Goal: Task Accomplishment & Management: Complete application form

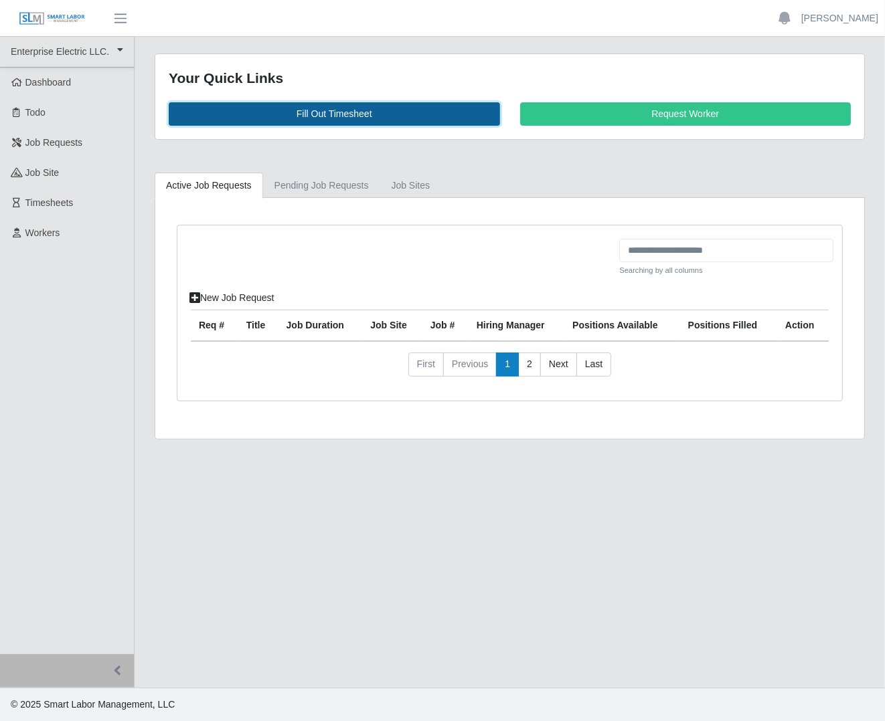
click at [313, 111] on link "Fill Out Timesheet" at bounding box center [334, 113] width 331 height 23
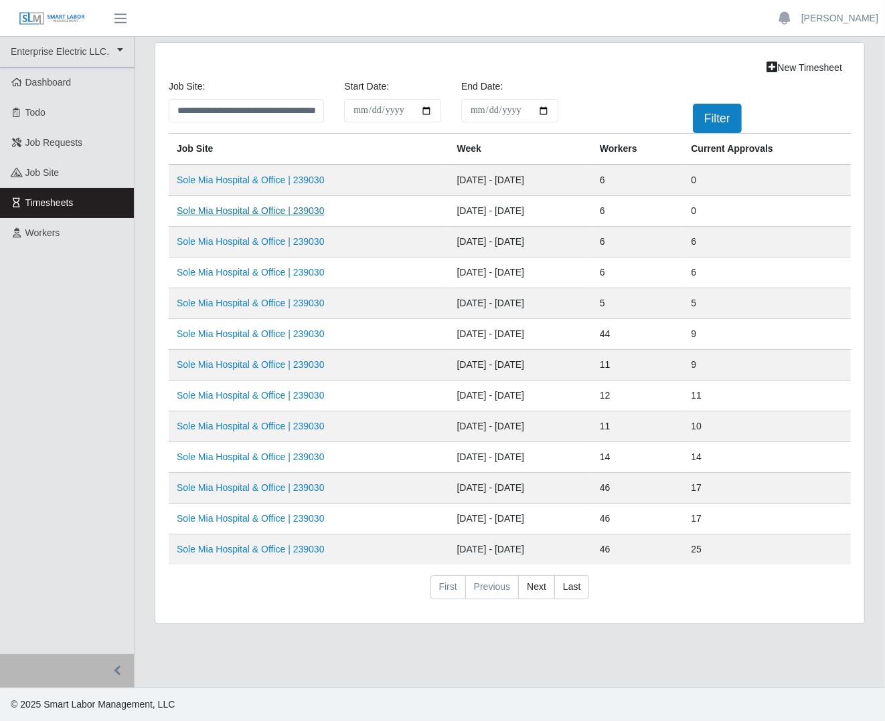
click at [292, 209] on link "Sole Mia Hospital & Office | 239030" at bounding box center [251, 210] width 148 height 11
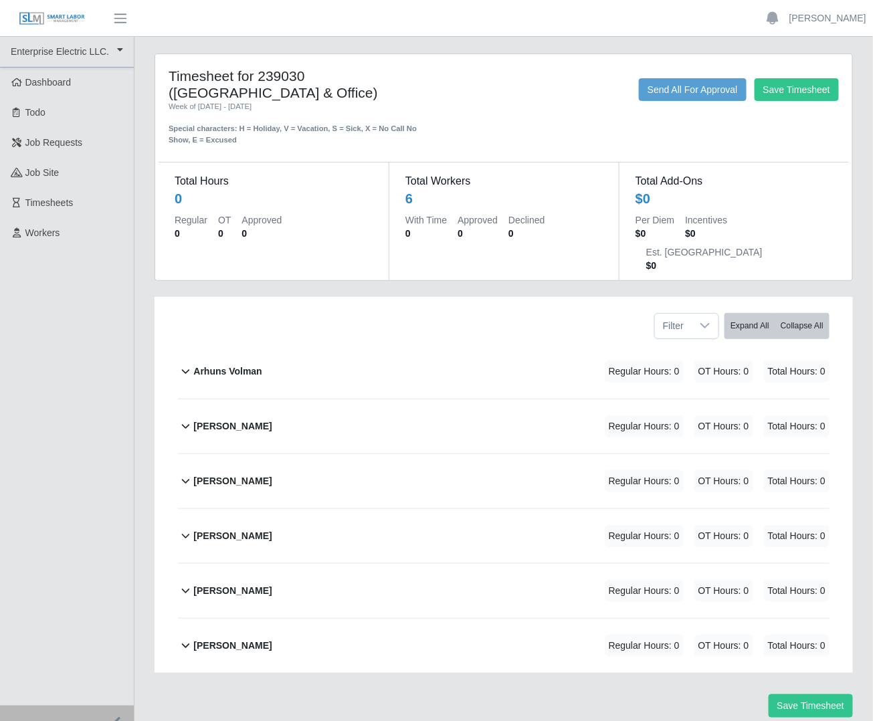
click at [245, 365] on b "Arhuns Volman" at bounding box center [227, 372] width 68 height 14
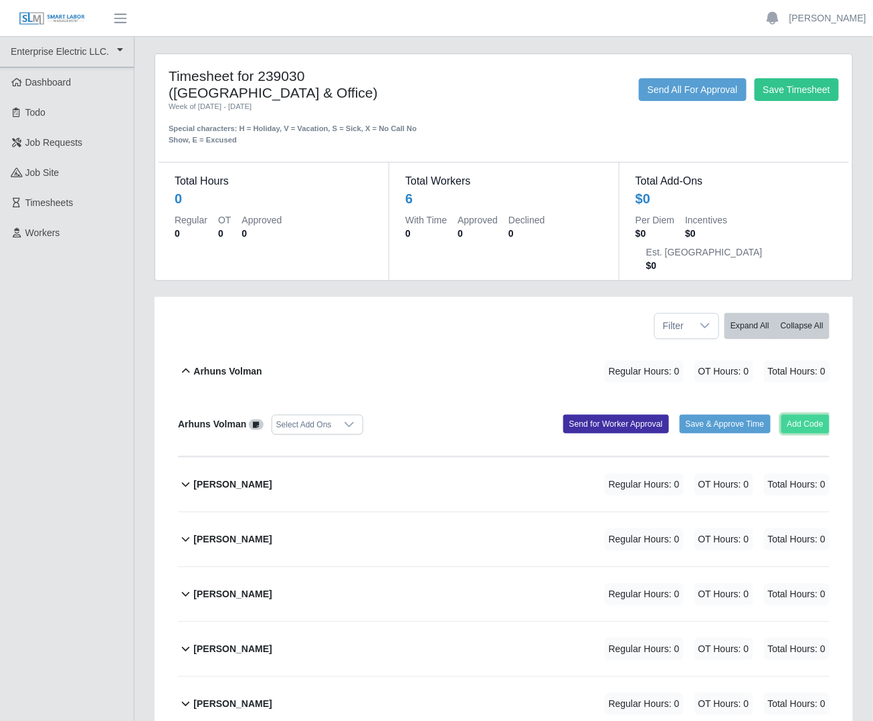
click at [793, 415] on button "Add Code" at bounding box center [805, 424] width 49 height 19
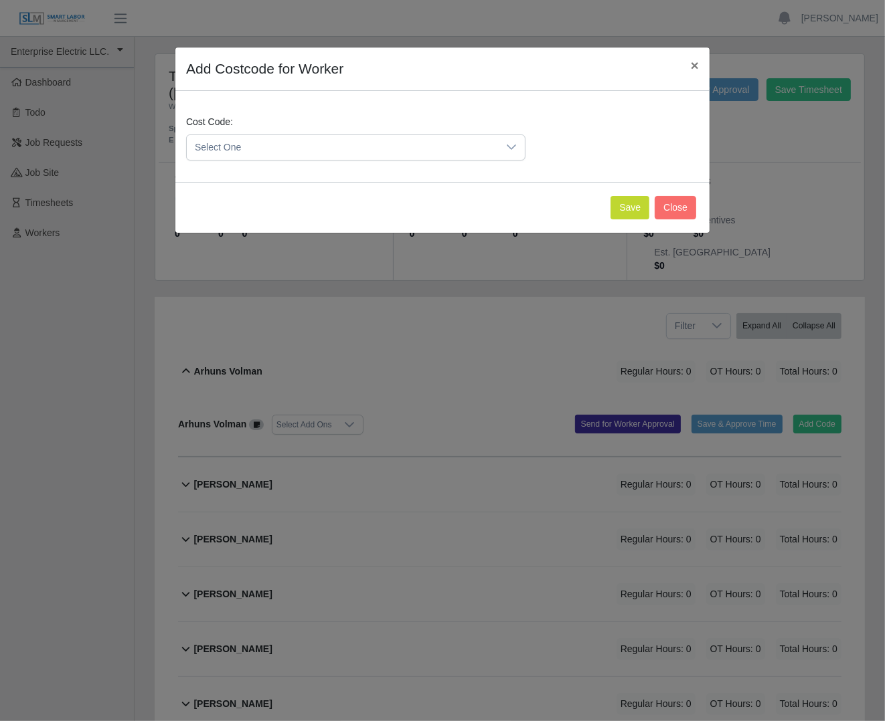
click at [331, 136] on span "Select One" at bounding box center [342, 147] width 311 height 25
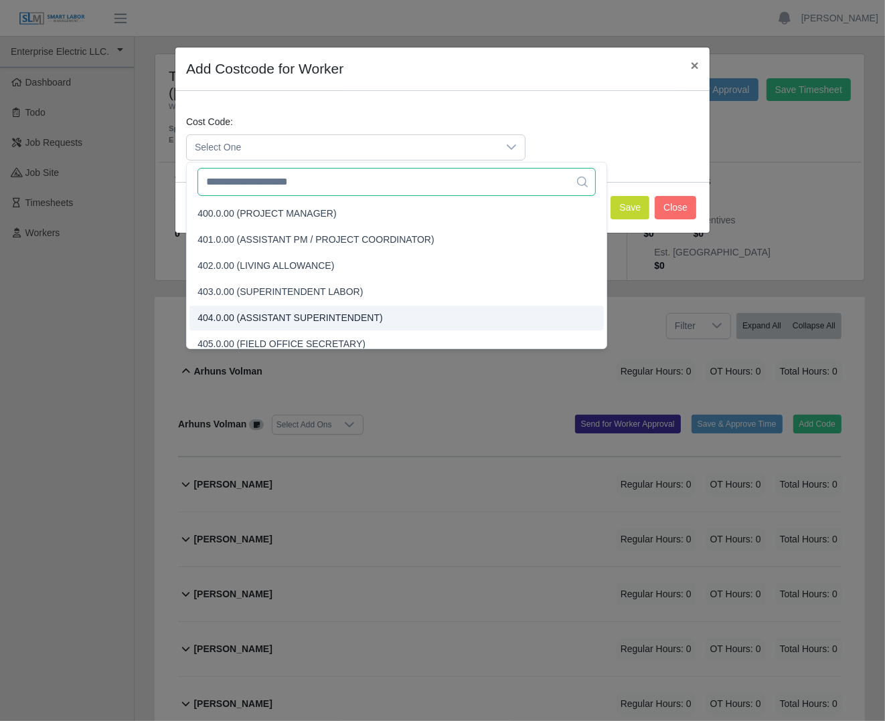
click at [288, 190] on input "text" at bounding box center [395, 182] width 397 height 28
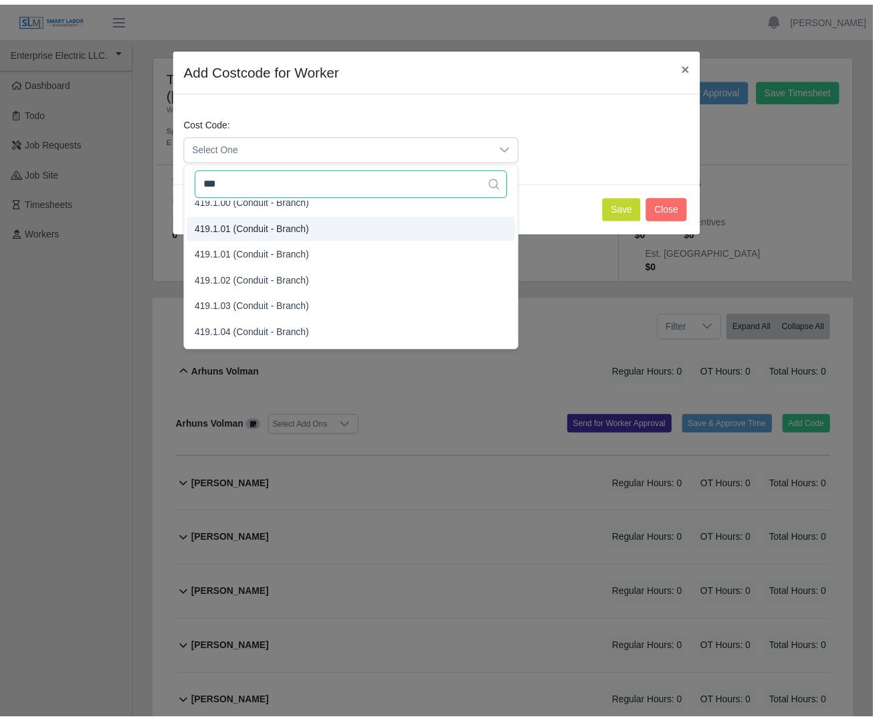
scroll to position [74, 0]
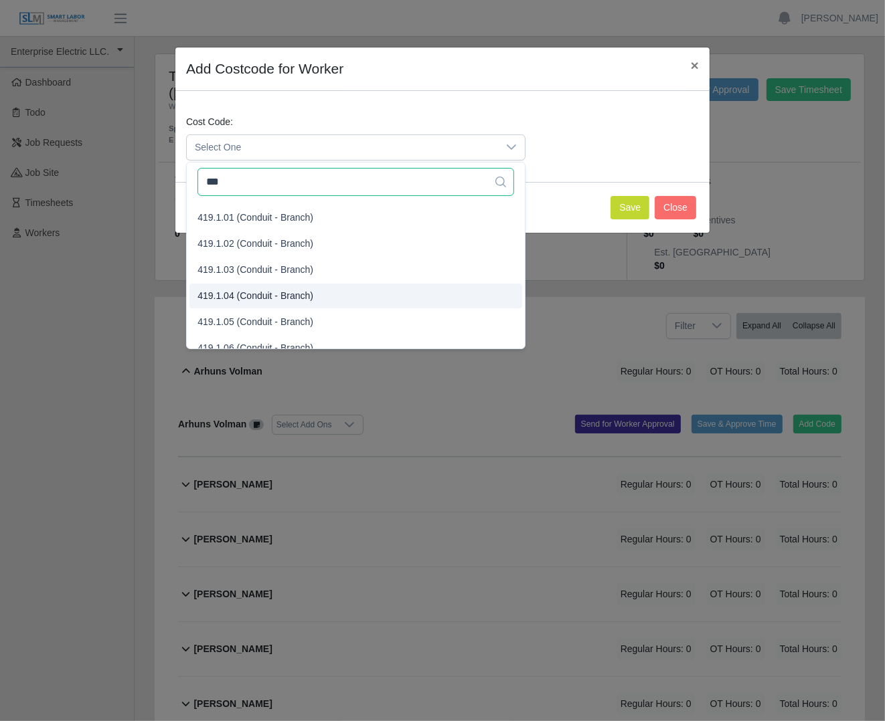
type input "***"
click at [291, 292] on span "419.1.04 (Conduit - Branch)" at bounding box center [255, 296] width 116 height 14
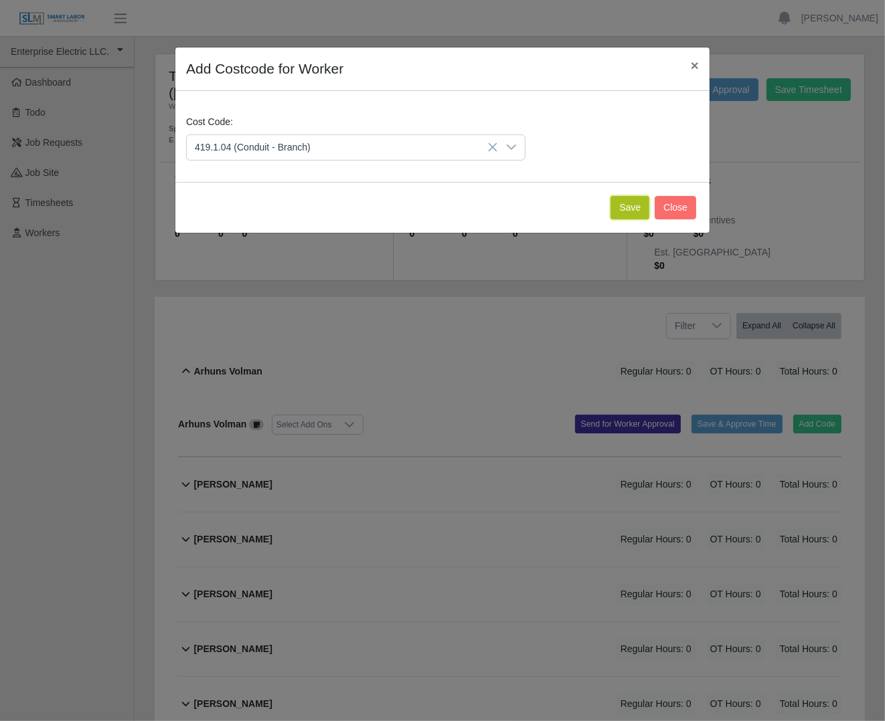
click at [632, 205] on button "Save" at bounding box center [629, 207] width 39 height 23
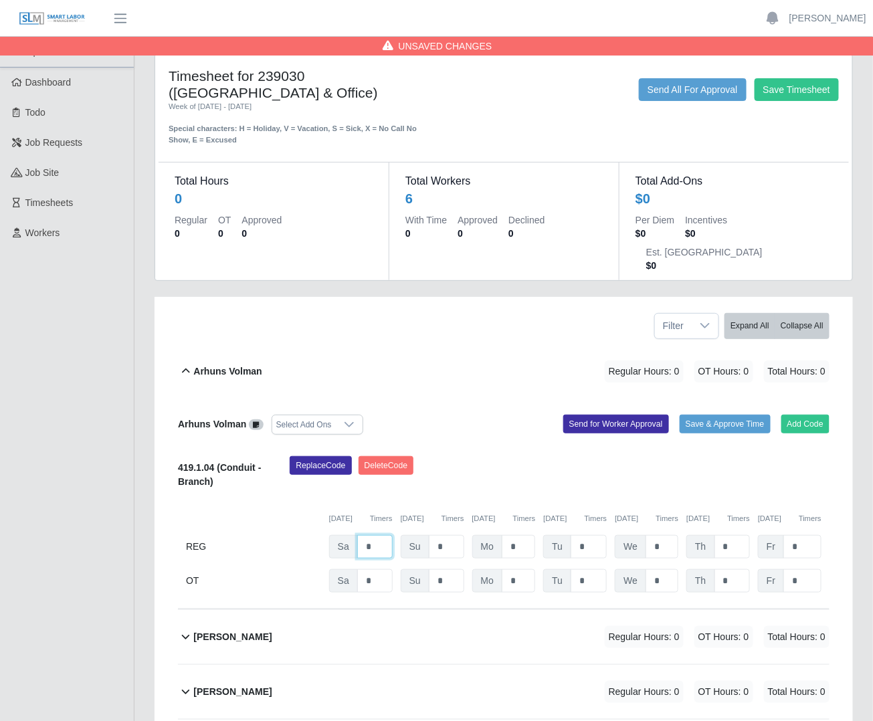
click at [364, 535] on input "*" at bounding box center [374, 546] width 35 height 23
click at [369, 535] on input "*" at bounding box center [374, 546] width 35 height 23
type input "*"
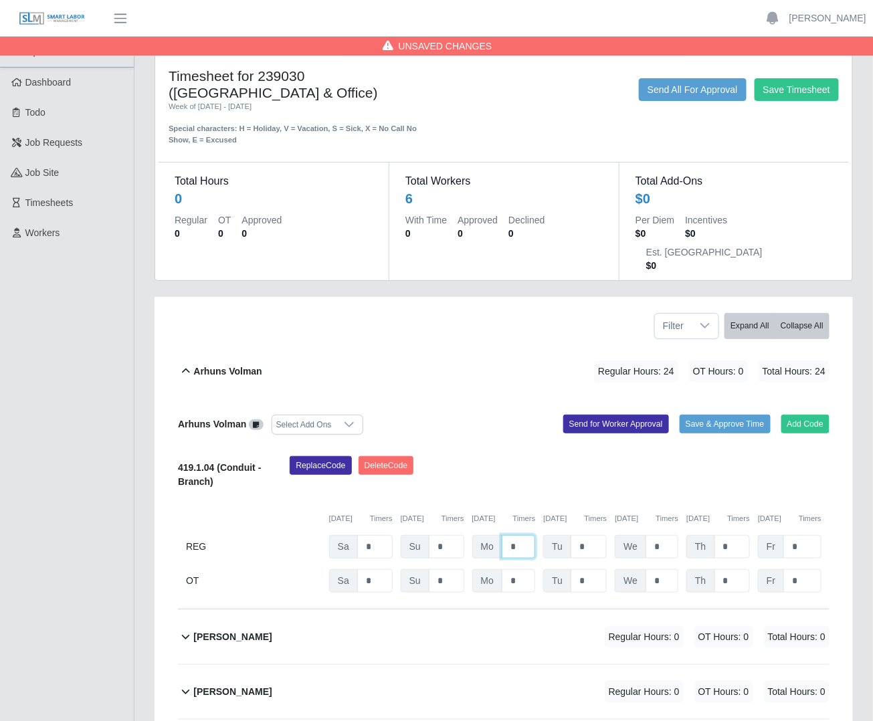
type input "*"
click at [806, 569] on input "*" at bounding box center [802, 580] width 38 height 23
click at [804, 569] on input "*" at bounding box center [802, 580] width 38 height 23
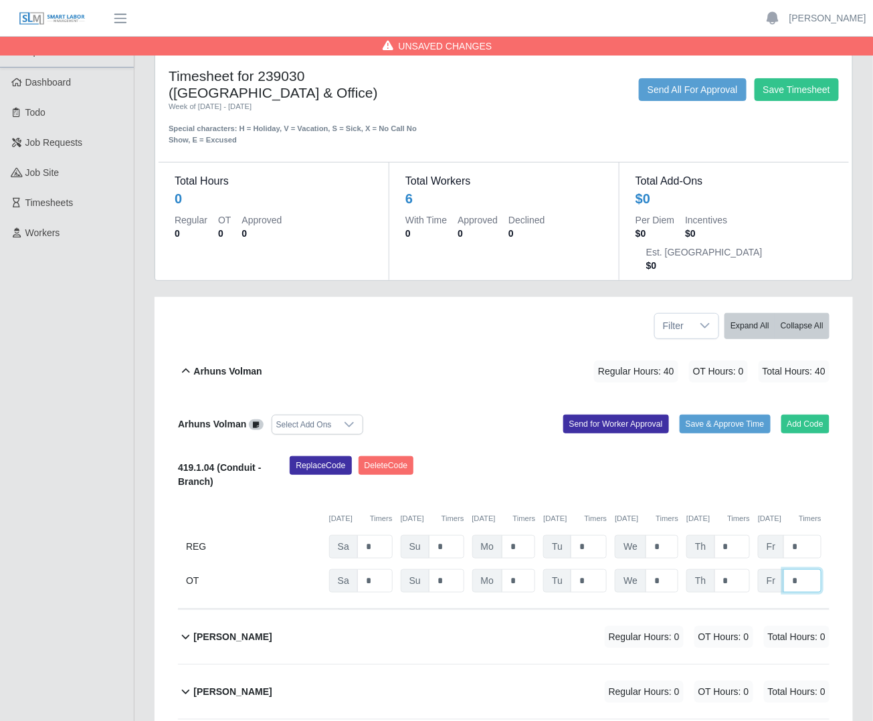
click at [800, 569] on input "*" at bounding box center [802, 580] width 38 height 23
click at [799, 569] on input "*" at bounding box center [802, 580] width 38 height 23
type input "*"
click at [824, 458] on div "Replace Code Delete Code" at bounding box center [560, 476] width 560 height 41
click at [604, 415] on button "Send for Worker Approval" at bounding box center [616, 424] width 106 height 19
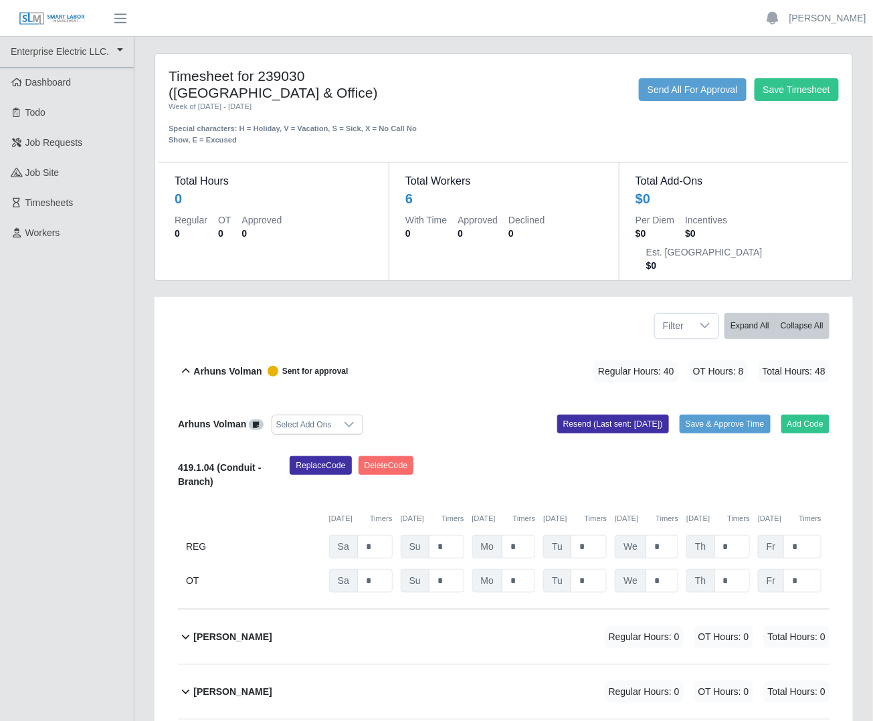
click at [234, 365] on b "Arhuns Volman" at bounding box center [227, 372] width 68 height 14
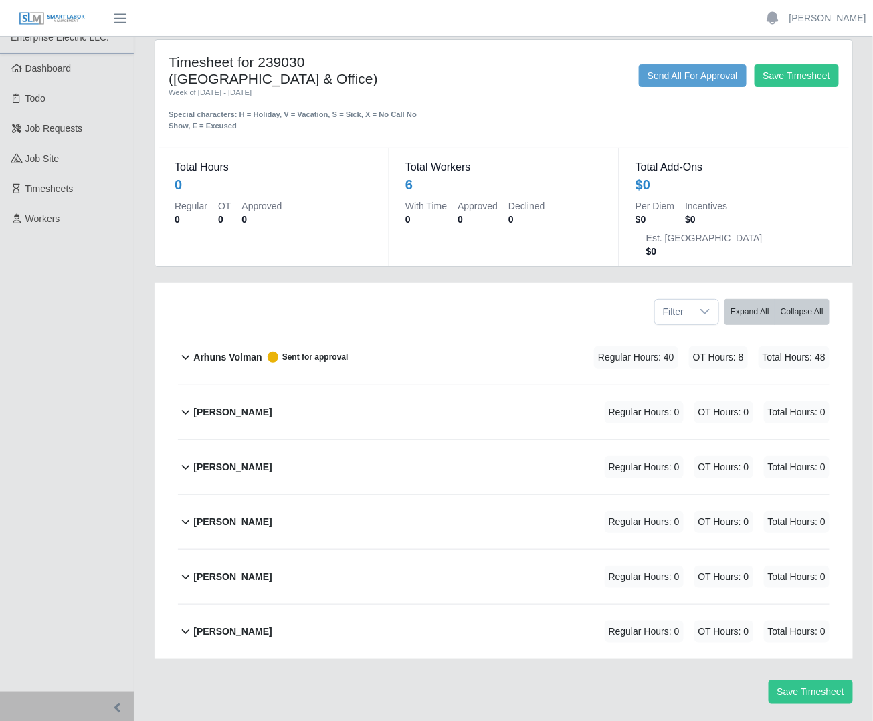
scroll to position [19, 0]
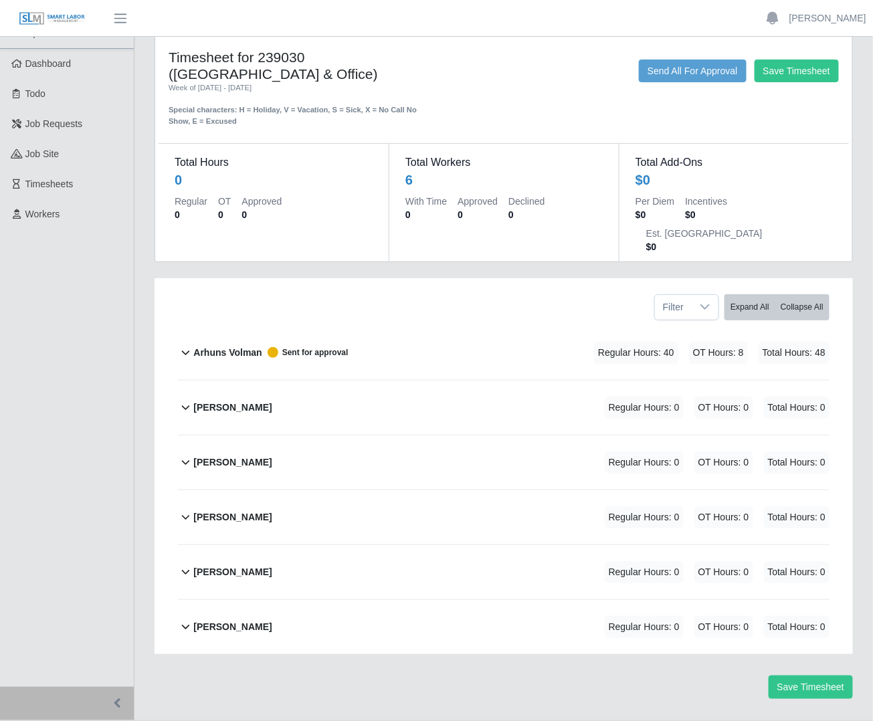
click at [219, 397] on div "David Estevez" at bounding box center [232, 408] width 78 height 22
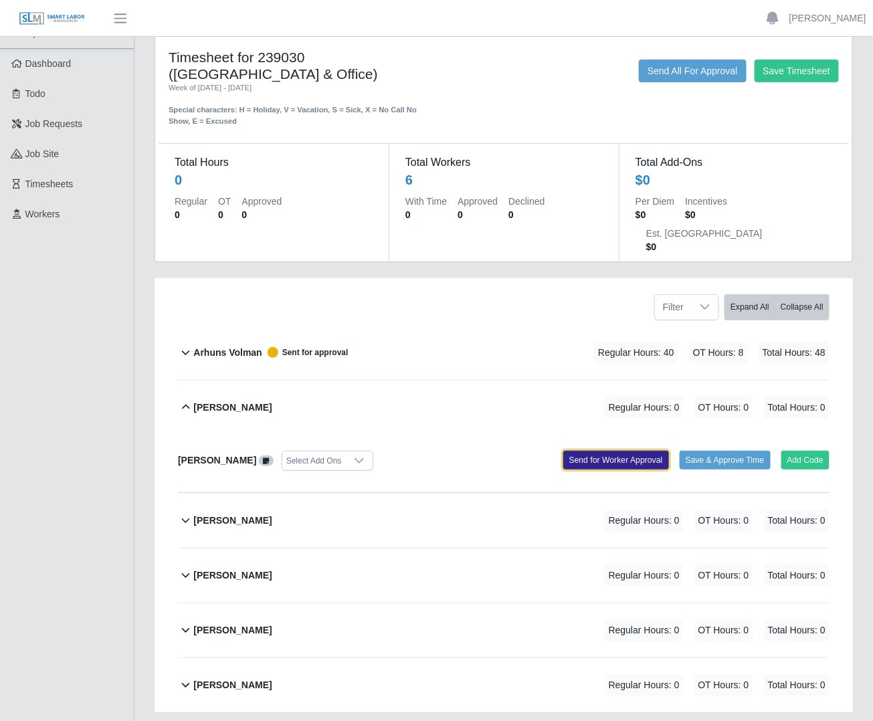
click at [620, 451] on button "Send for Worker Approval" at bounding box center [616, 460] width 106 height 19
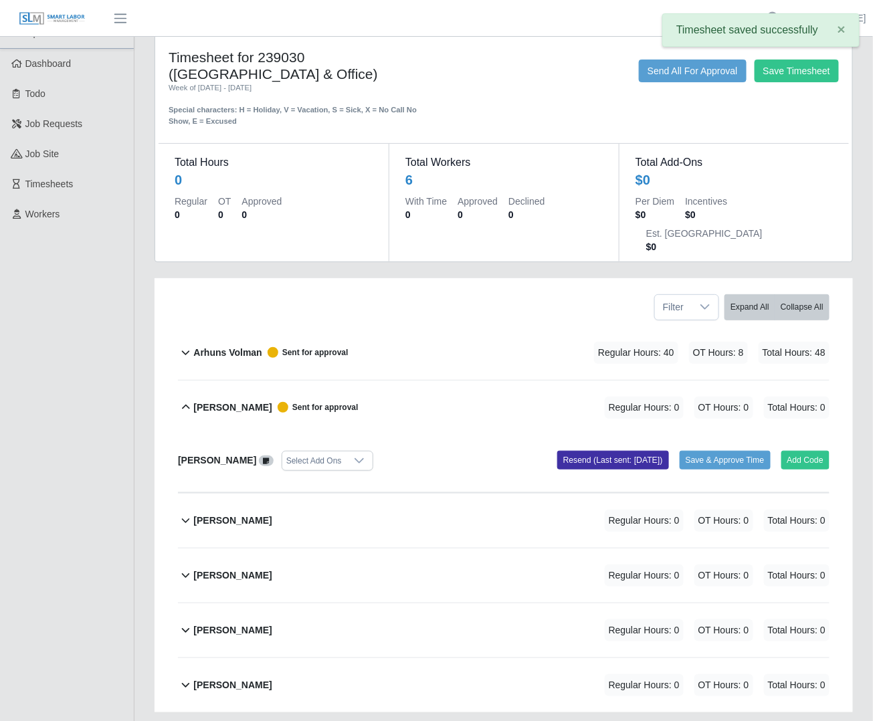
click at [215, 401] on b "David Estevez" at bounding box center [232, 408] width 78 height 14
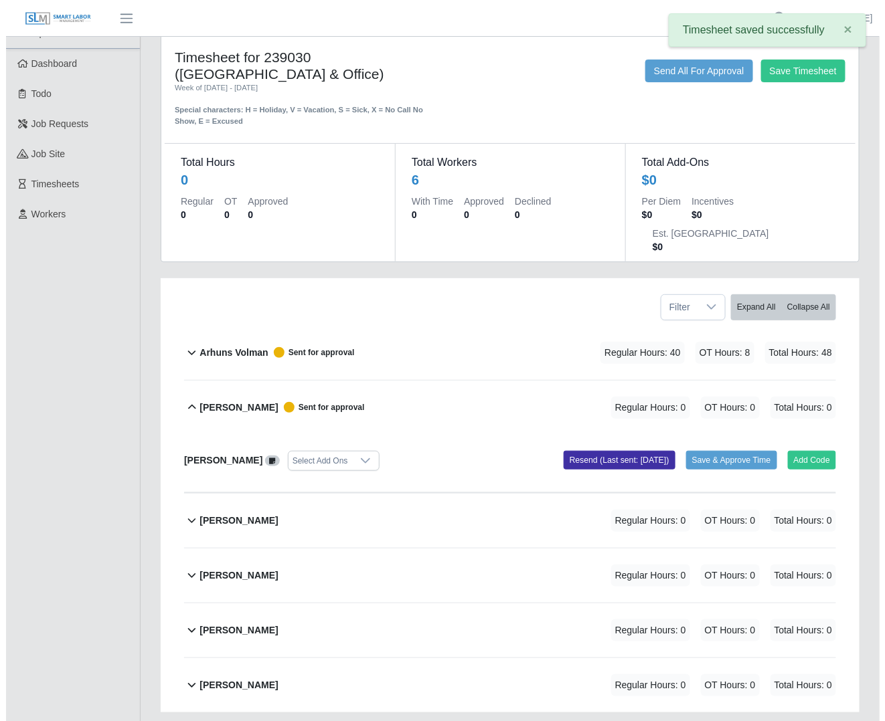
scroll to position [0, 0]
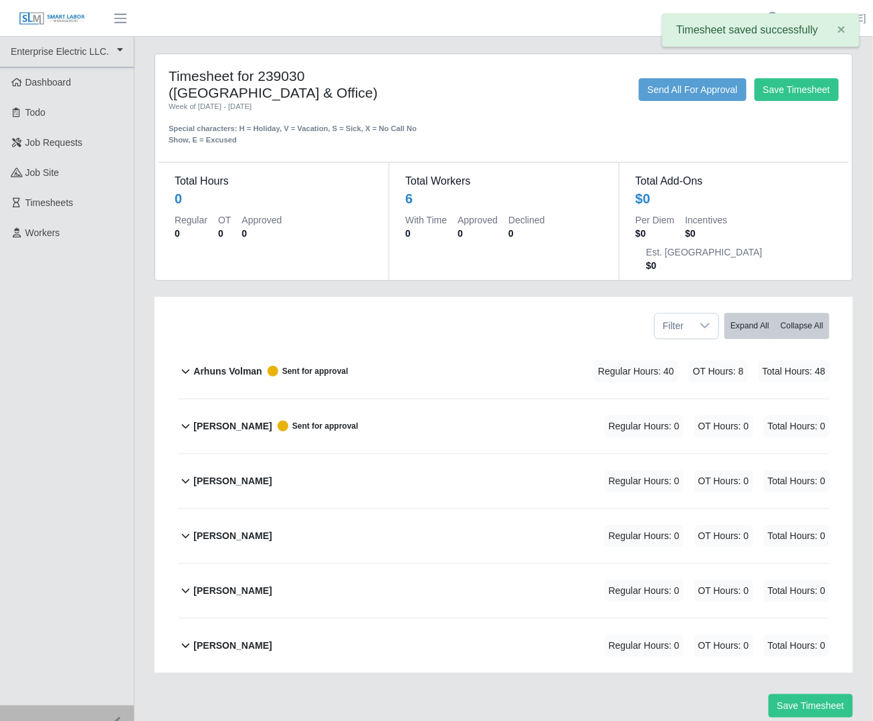
click at [222, 470] on div "Elyin Gaitan" at bounding box center [232, 481] width 78 height 22
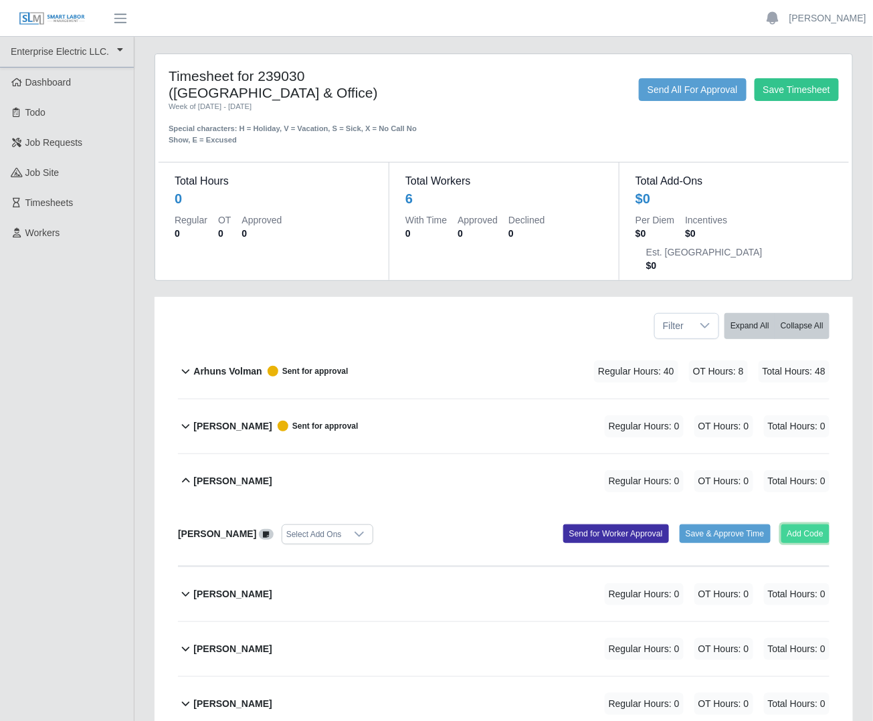
click at [786, 525] on button "Add Code" at bounding box center [805, 534] width 49 height 19
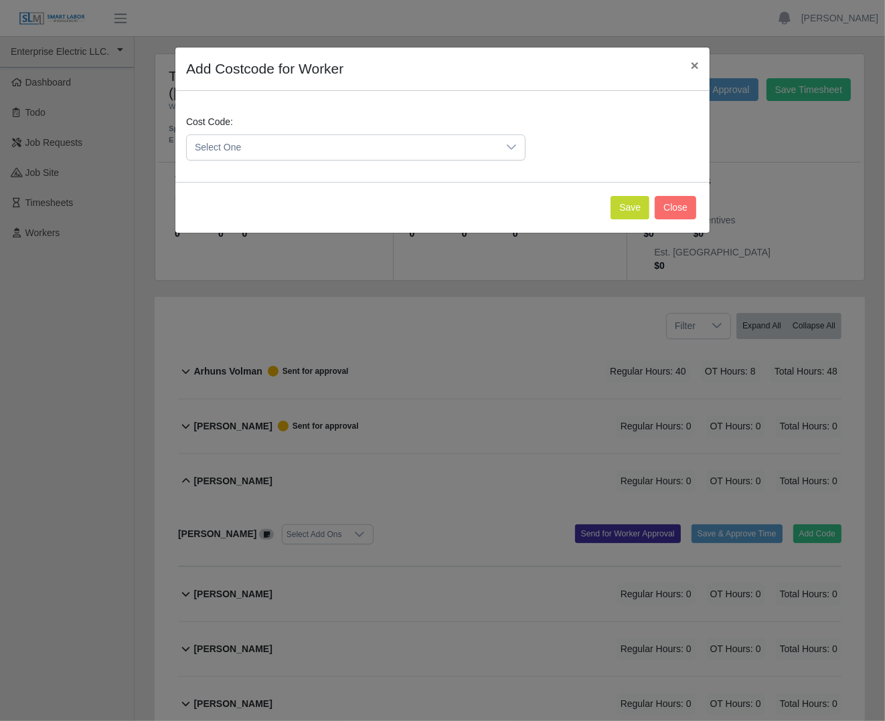
click at [381, 152] on span "Select One" at bounding box center [342, 147] width 311 height 25
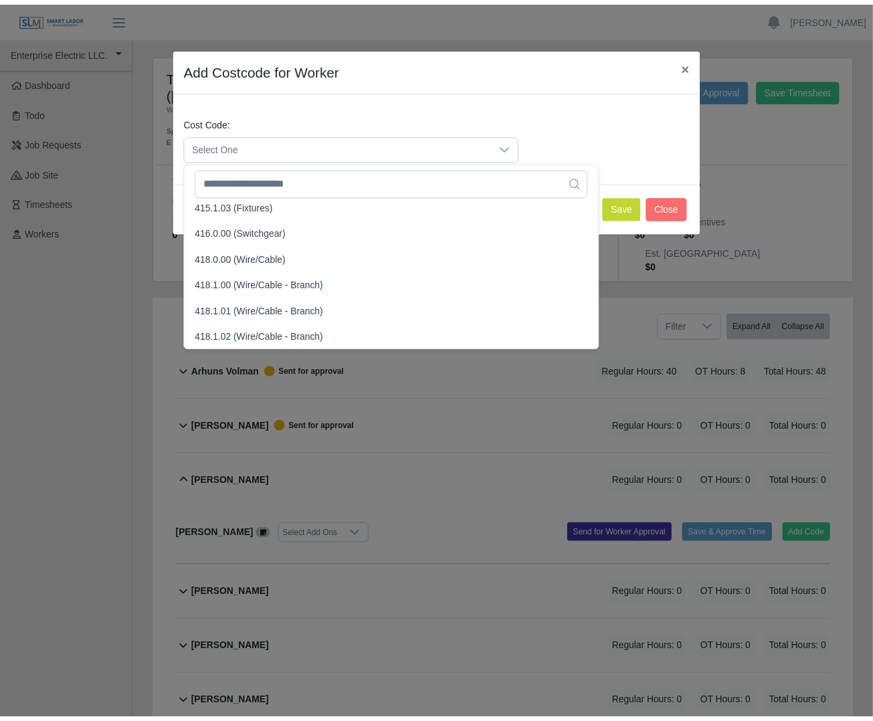
scroll to position [503, 0]
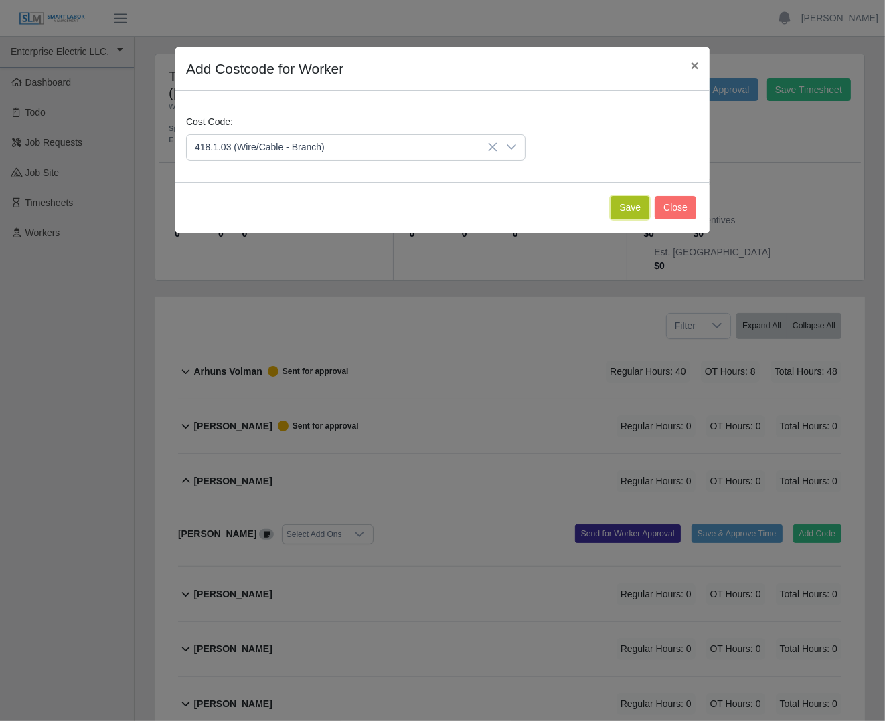
click at [636, 204] on button "Save" at bounding box center [629, 207] width 39 height 23
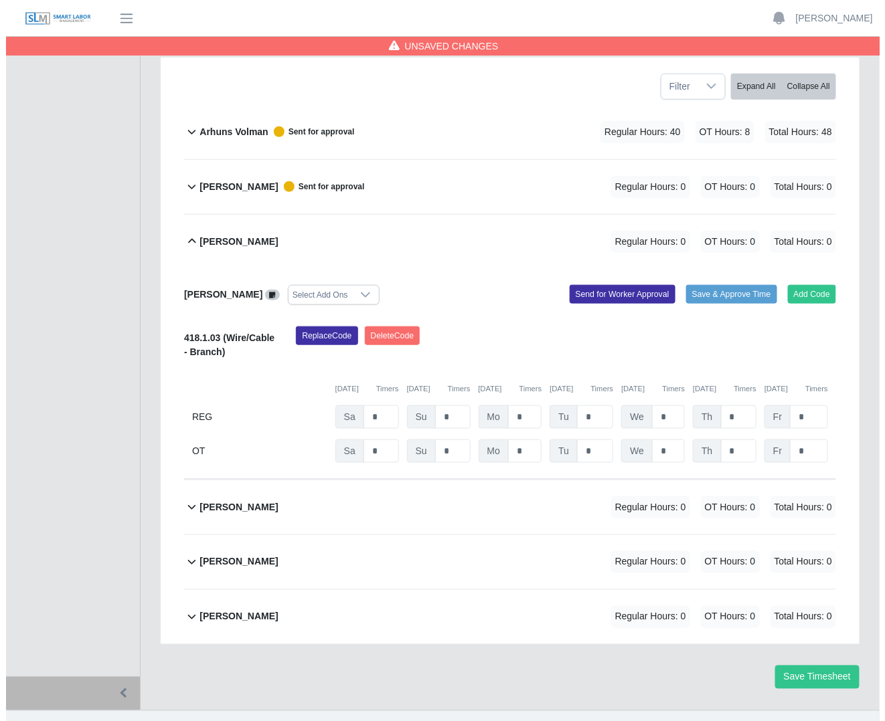
scroll to position [244, 0]
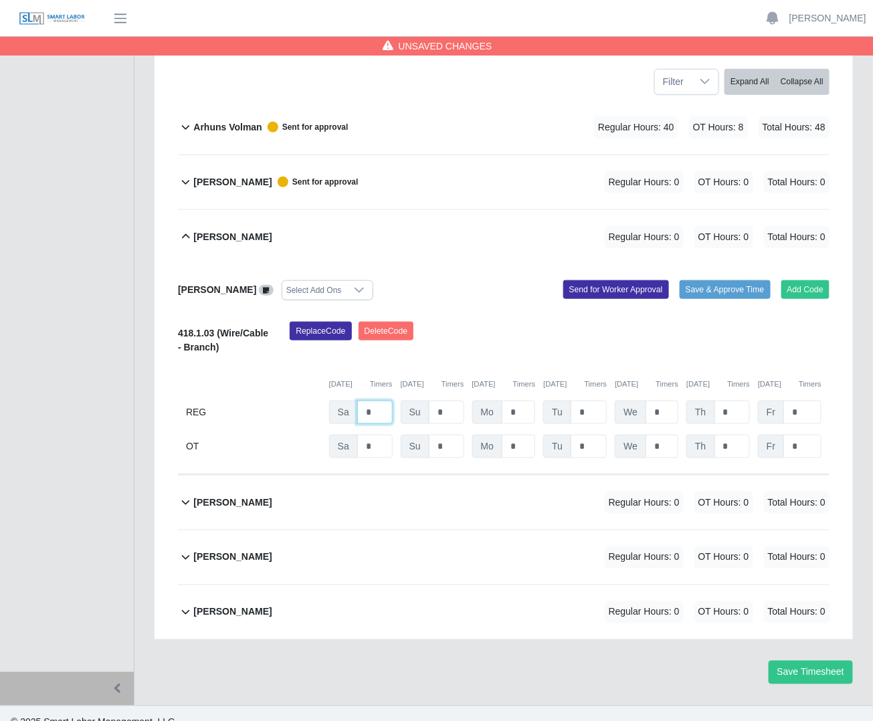
click at [373, 401] on input "*" at bounding box center [374, 412] width 35 height 23
type input "*"
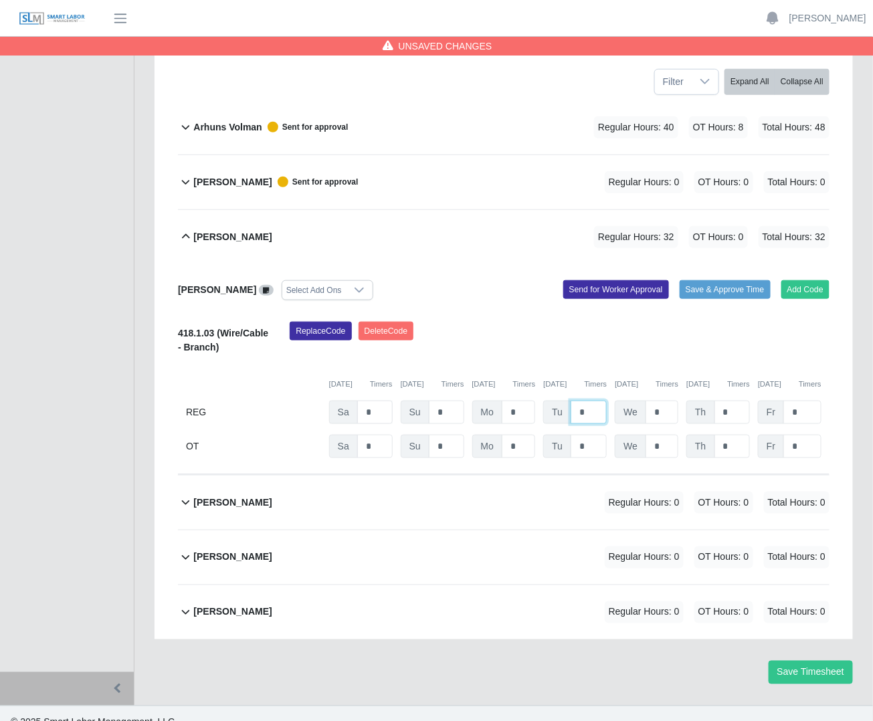
type input "*"
click at [733, 435] on input "*" at bounding box center [733, 446] width 36 height 23
type input "*"
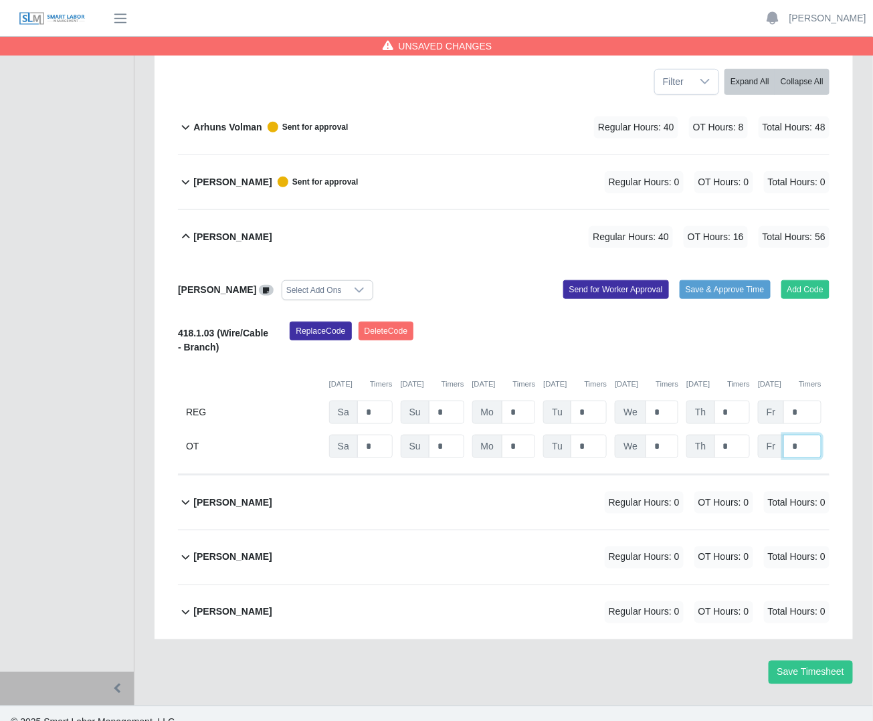
type input "*"
click at [646, 322] on div "Replace Code Delete Code" at bounding box center [560, 342] width 560 height 41
click at [604, 280] on button "Send for Worker Approval" at bounding box center [616, 289] width 106 height 19
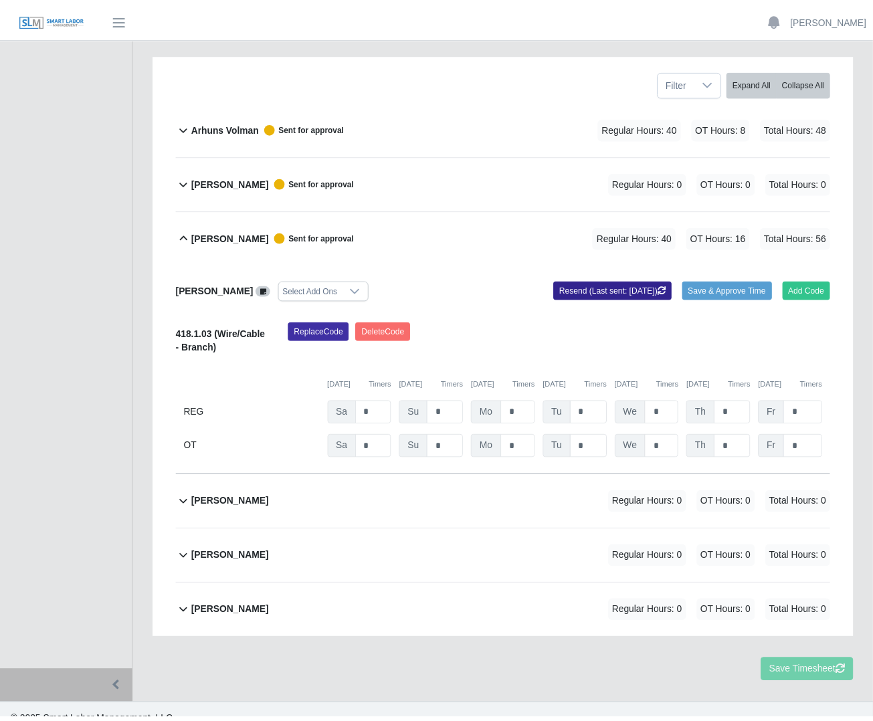
scroll to position [230, 0]
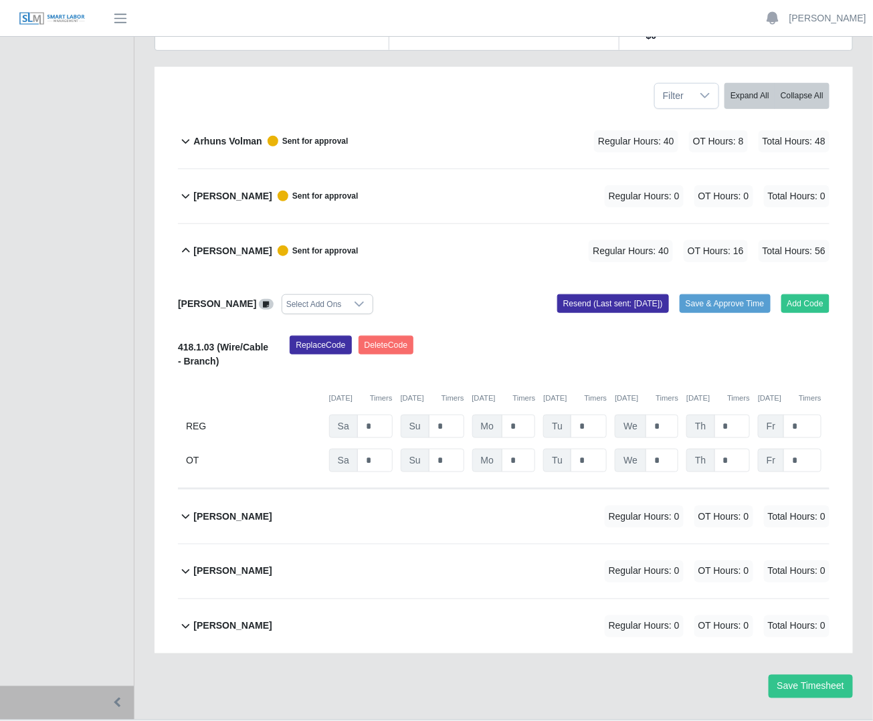
click at [193, 243] on icon at bounding box center [185, 251] width 15 height 16
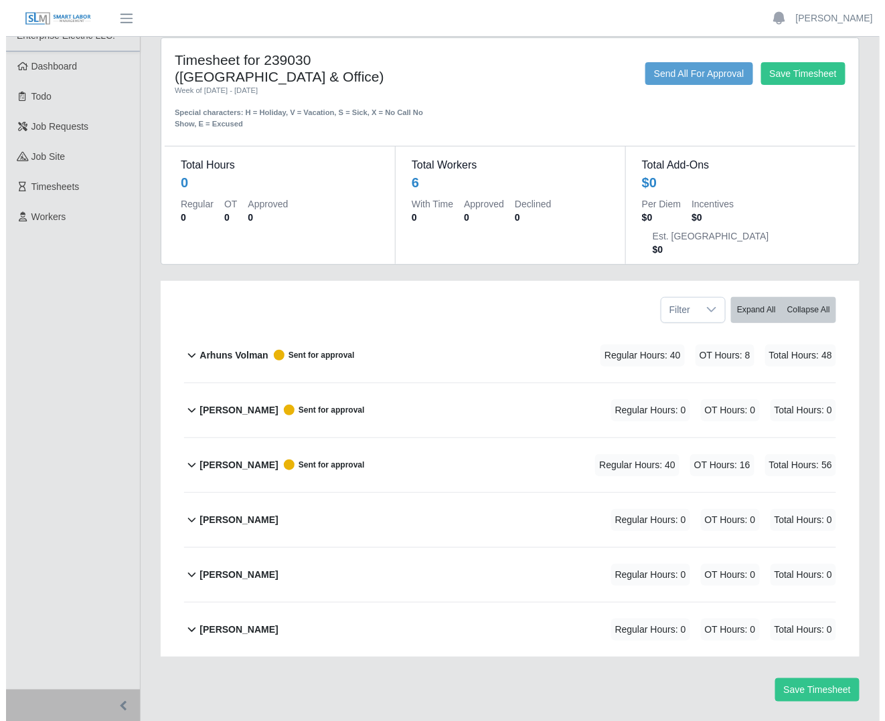
scroll to position [5, 0]
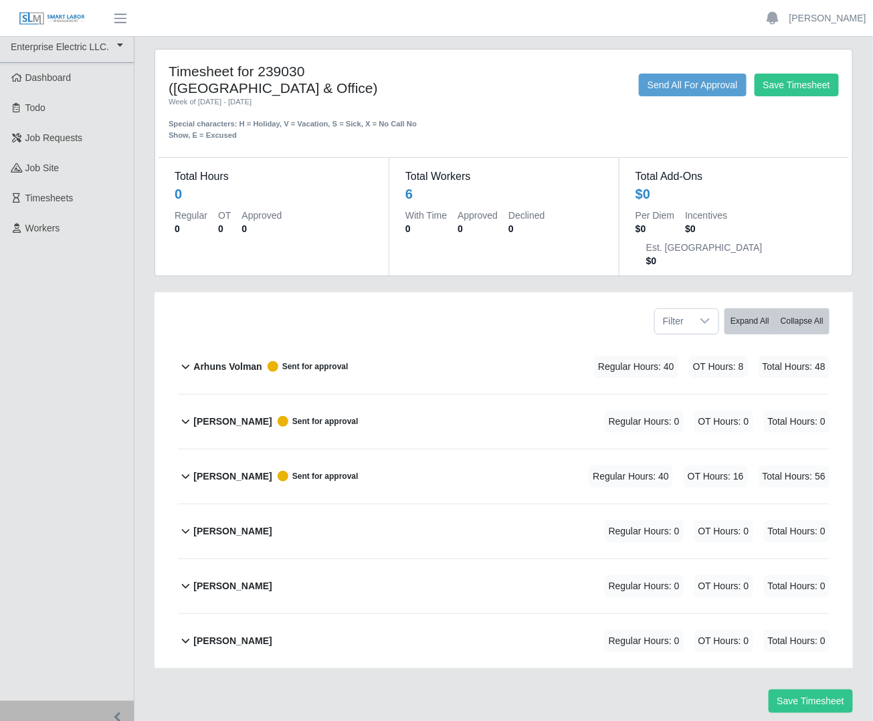
click at [248, 525] on b "Milton Ramirez Medina" at bounding box center [232, 532] width 78 height 14
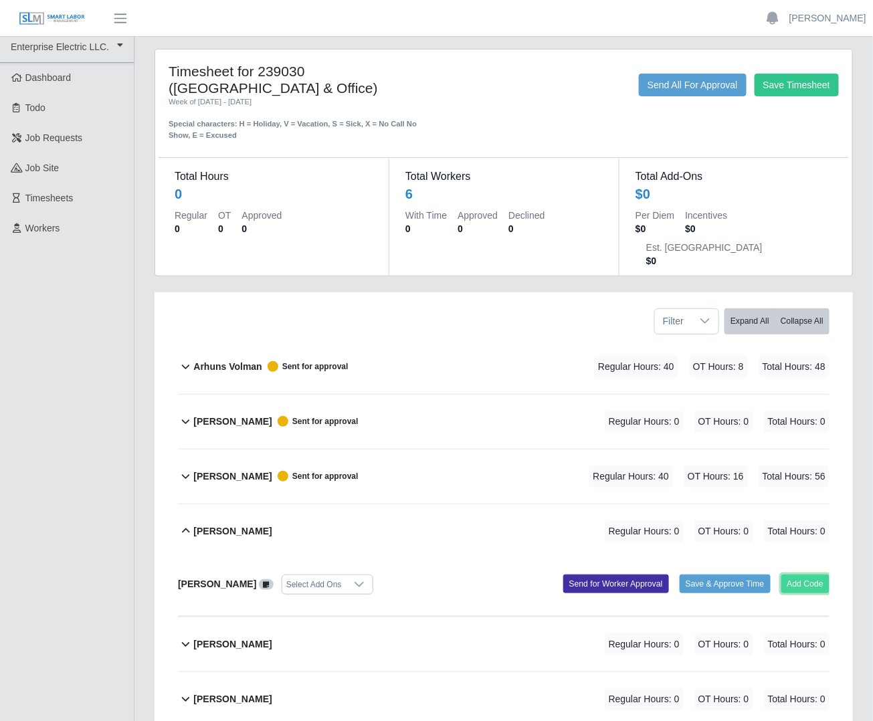
click at [819, 575] on button "Add Code" at bounding box center [805, 584] width 49 height 19
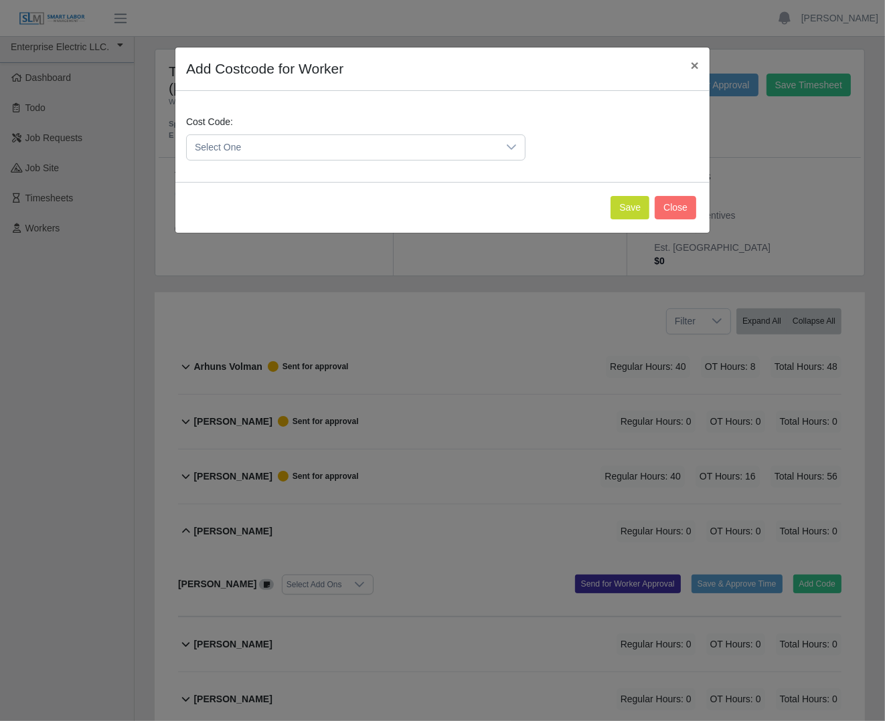
click at [370, 151] on span "Select One" at bounding box center [342, 147] width 311 height 25
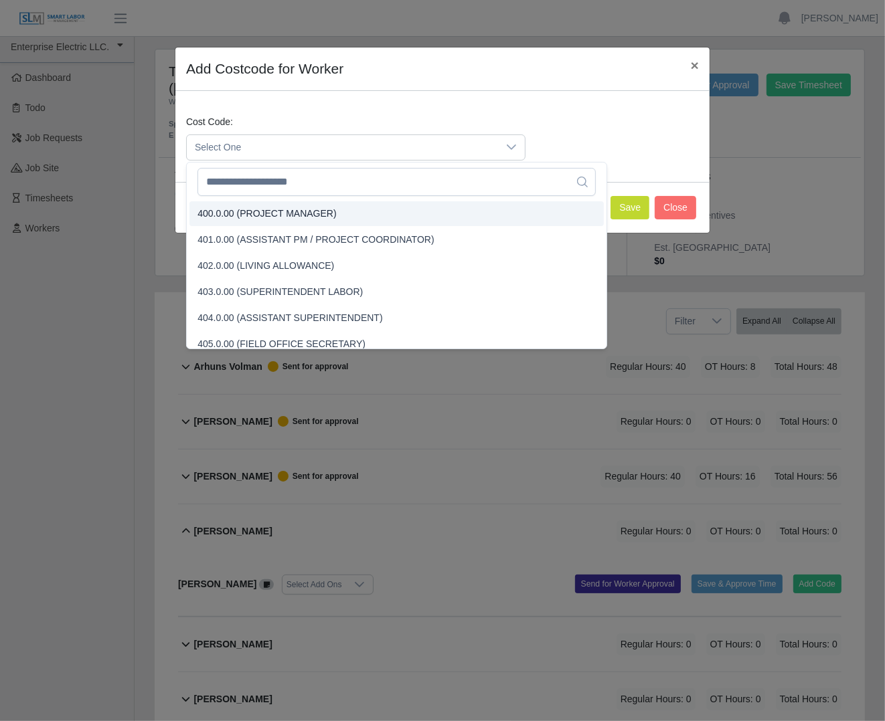
click at [370, 151] on span "Select One" at bounding box center [342, 147] width 311 height 25
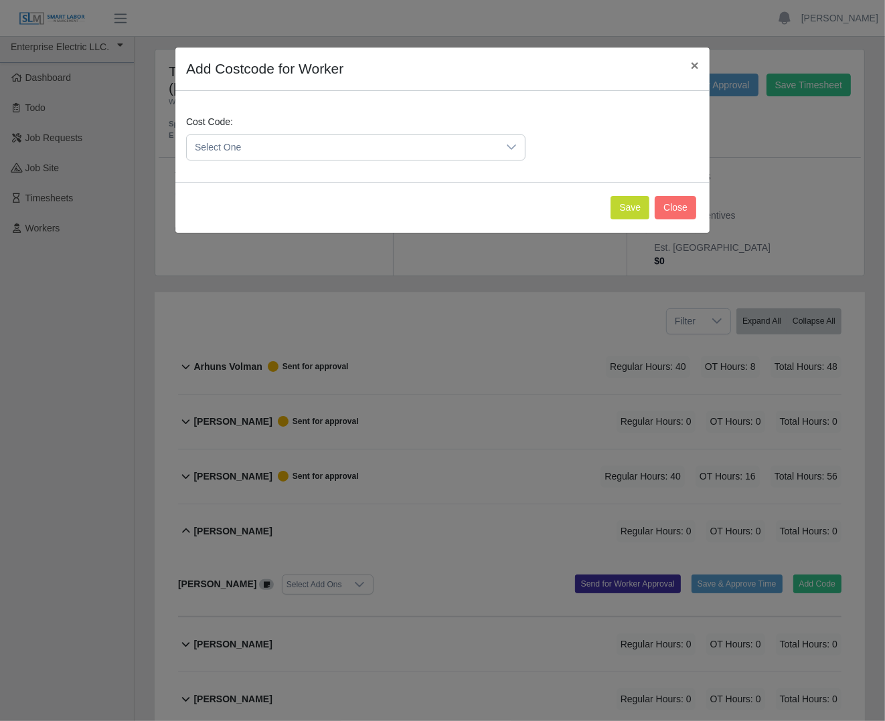
click at [353, 143] on span "Select One" at bounding box center [342, 147] width 311 height 25
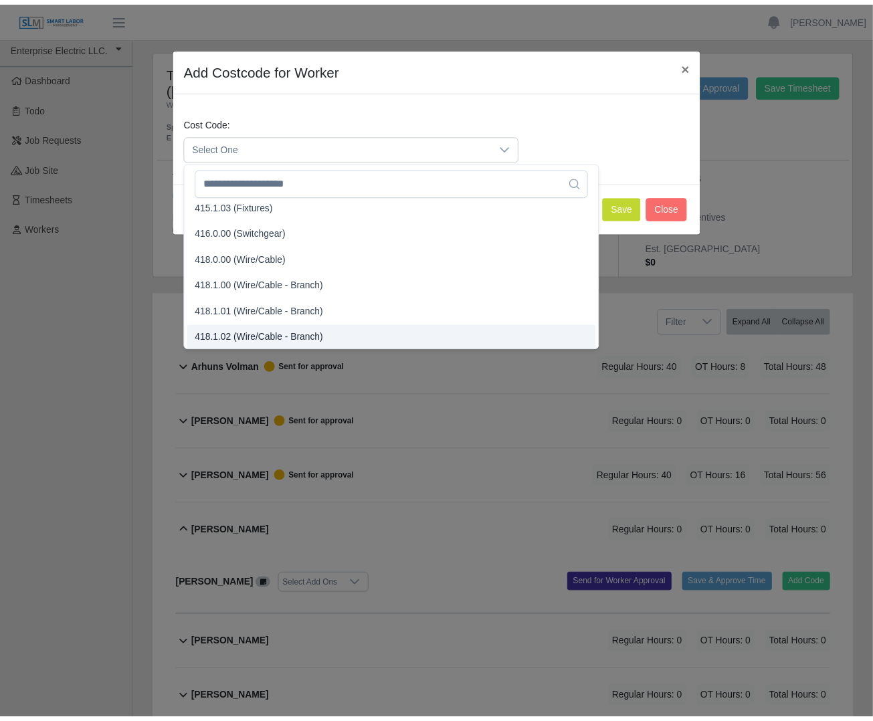
scroll to position [503, 0]
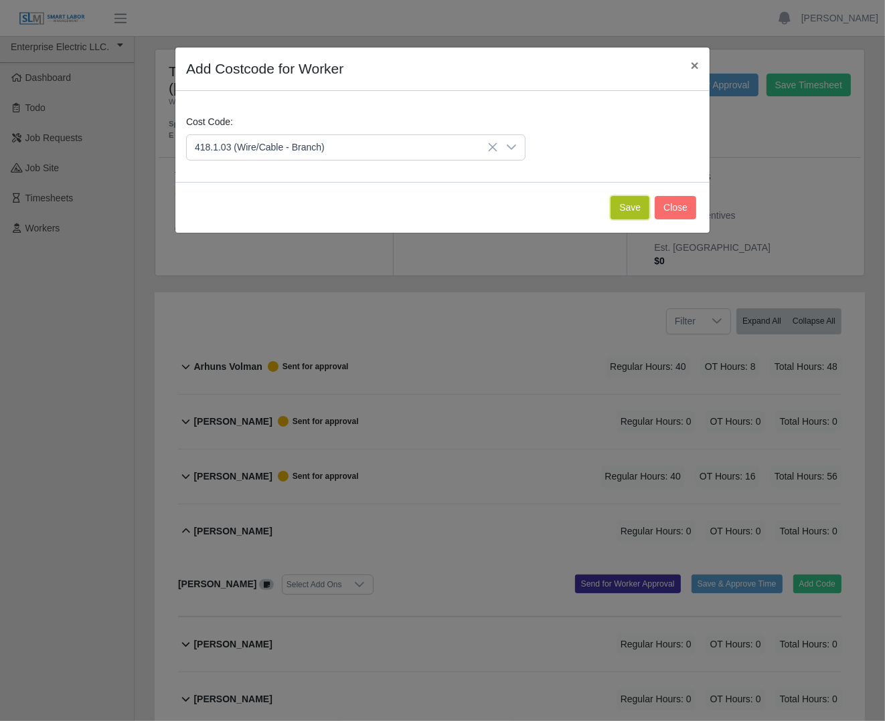
click at [619, 205] on button "Save" at bounding box center [629, 207] width 39 height 23
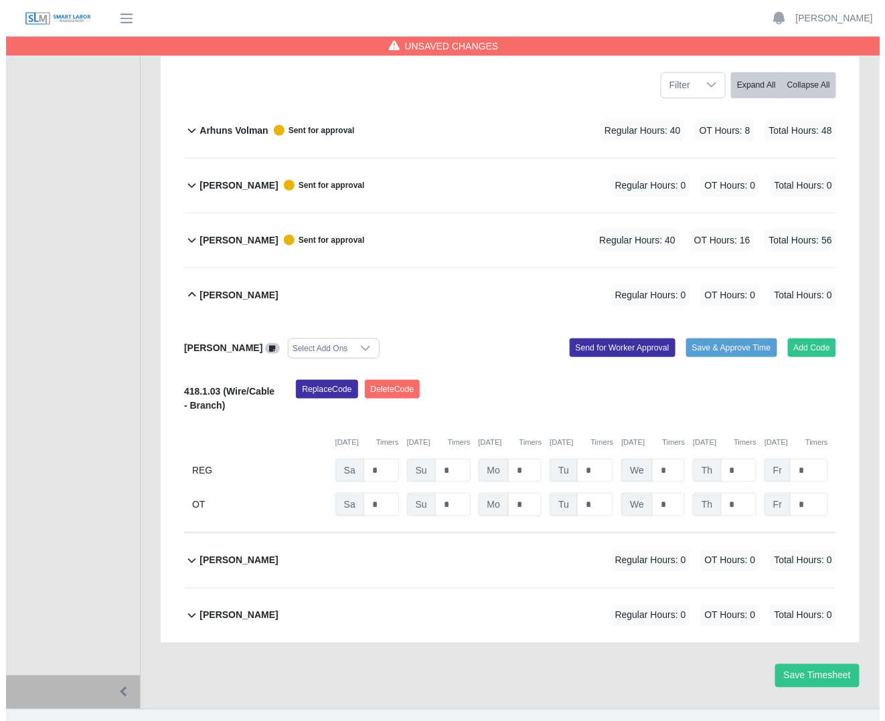
scroll to position [244, 0]
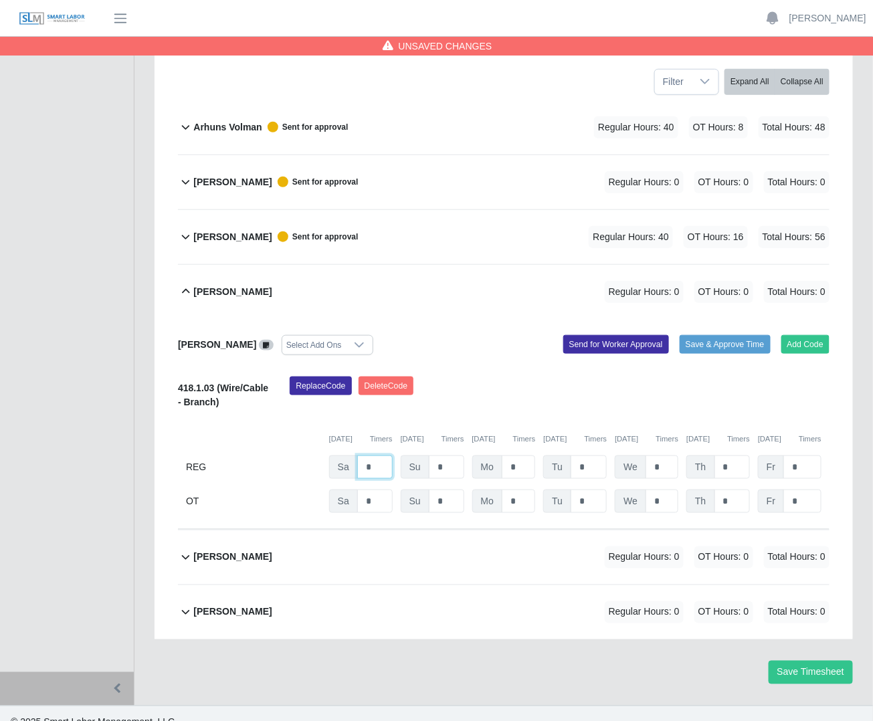
click at [371, 456] on input "*" at bounding box center [374, 467] width 35 height 23
type input "*"
type input "**"
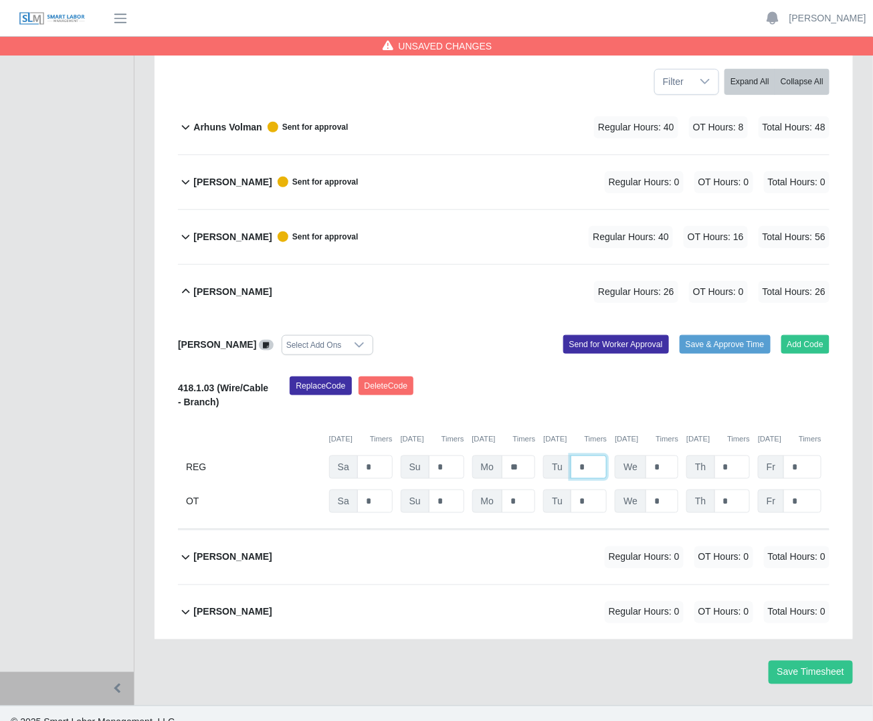
click at [584, 456] on input "*" at bounding box center [589, 467] width 36 height 23
type input "*"
click at [793, 490] on input "*" at bounding box center [802, 501] width 38 height 23
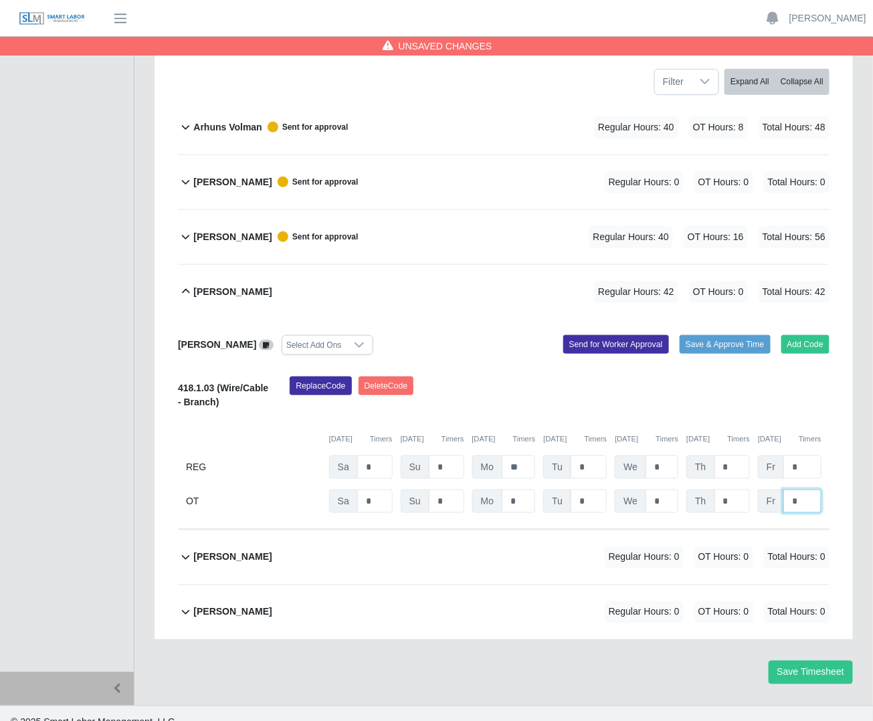
click at [793, 490] on input "*" at bounding box center [802, 501] width 38 height 23
type input "*"
click at [662, 456] on input "*" at bounding box center [662, 467] width 33 height 23
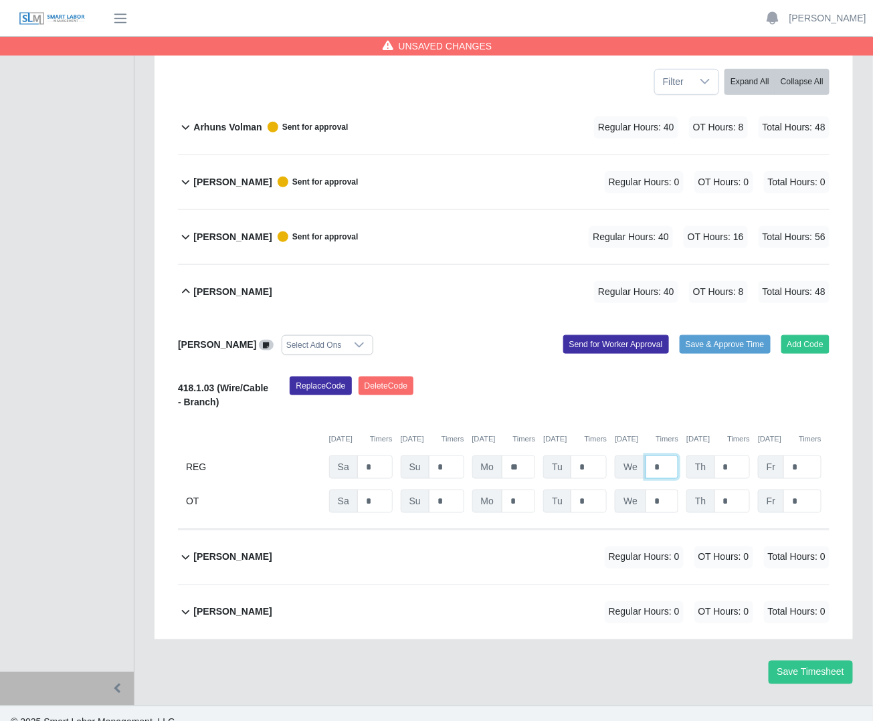
type input "*"
click at [663, 490] on input "*" at bounding box center [662, 501] width 33 height 23
type input "*"
click at [711, 393] on div "Replace Code Delete Code" at bounding box center [560, 397] width 560 height 41
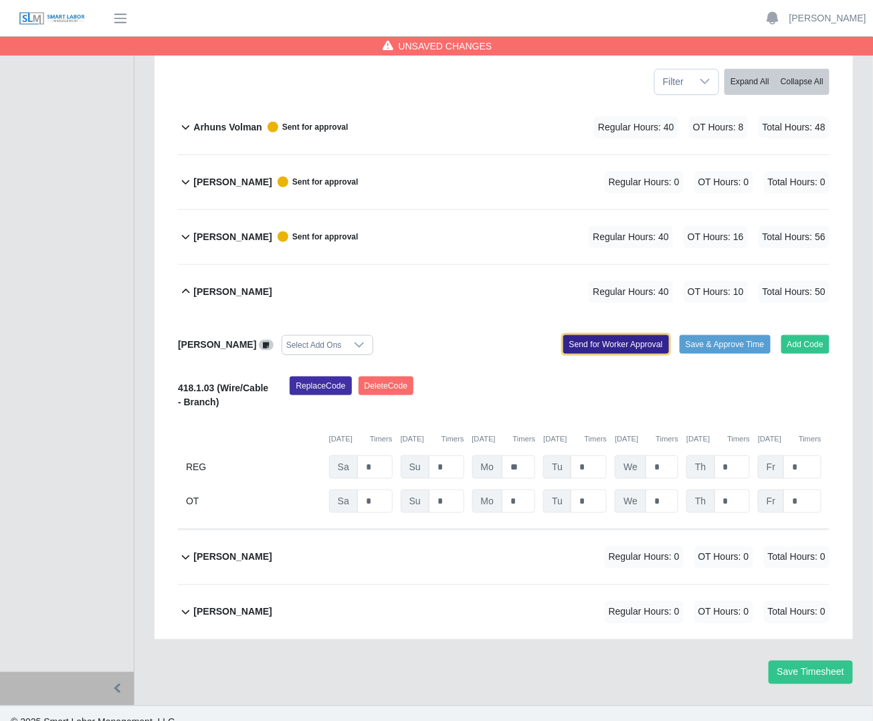
click at [631, 335] on button "Send for Worker Approval" at bounding box center [616, 344] width 106 height 19
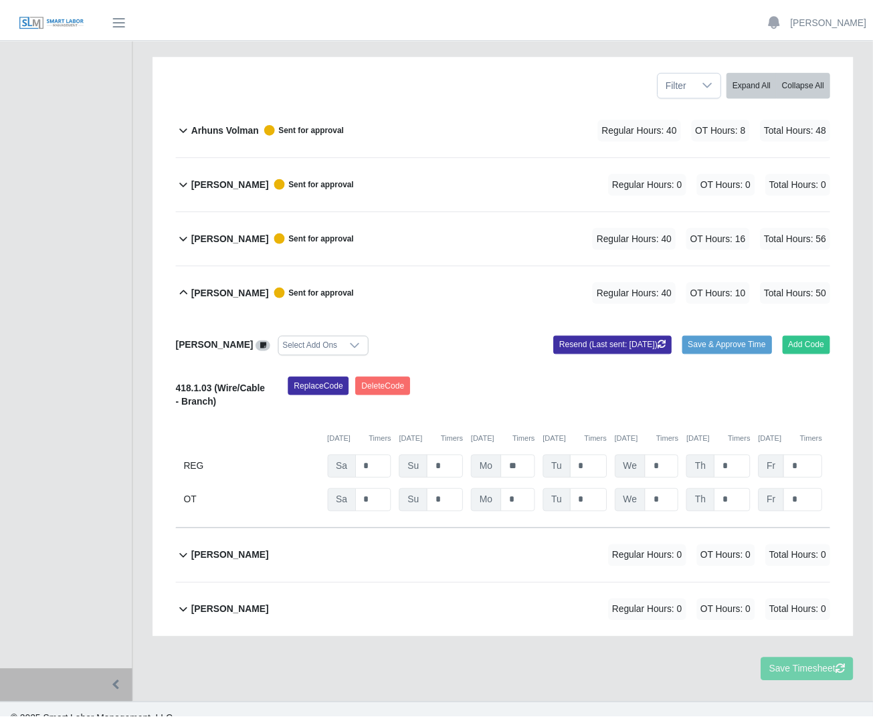
scroll to position [230, 0]
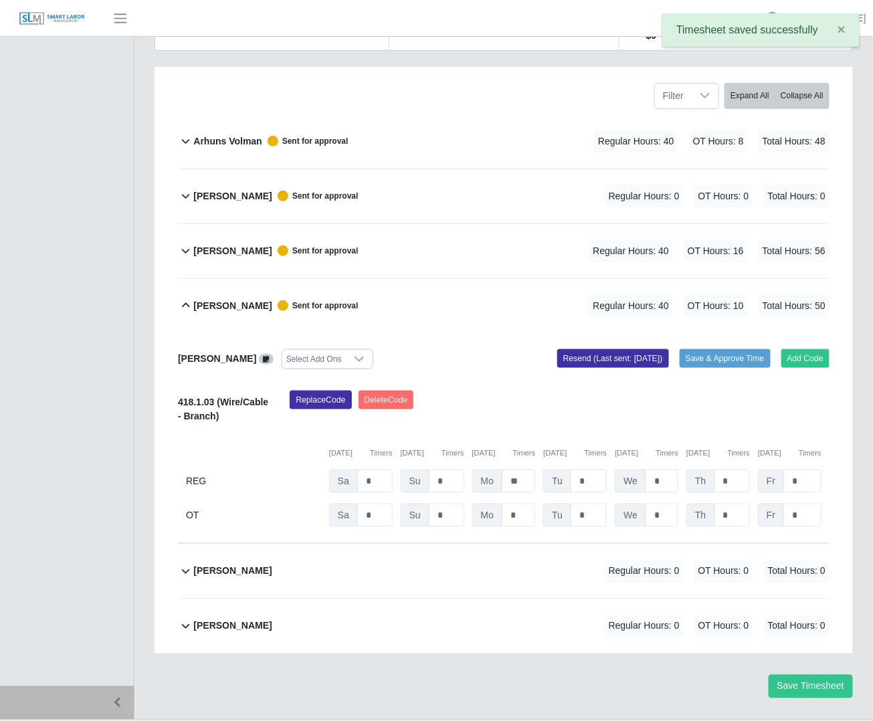
click at [229, 299] on b "Milton Ramirez Medina" at bounding box center [232, 306] width 78 height 14
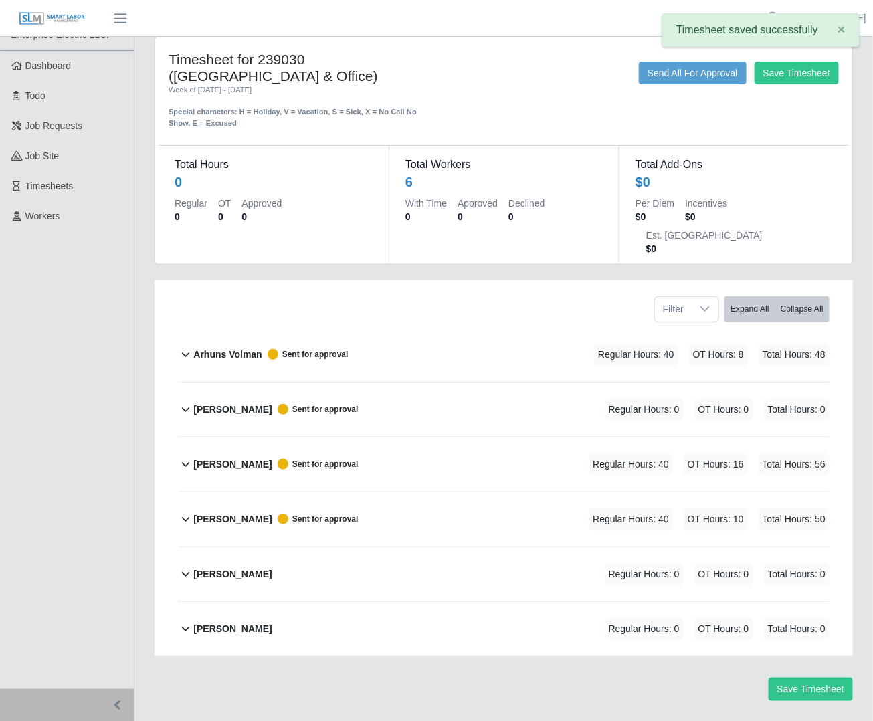
scroll to position [5, 0]
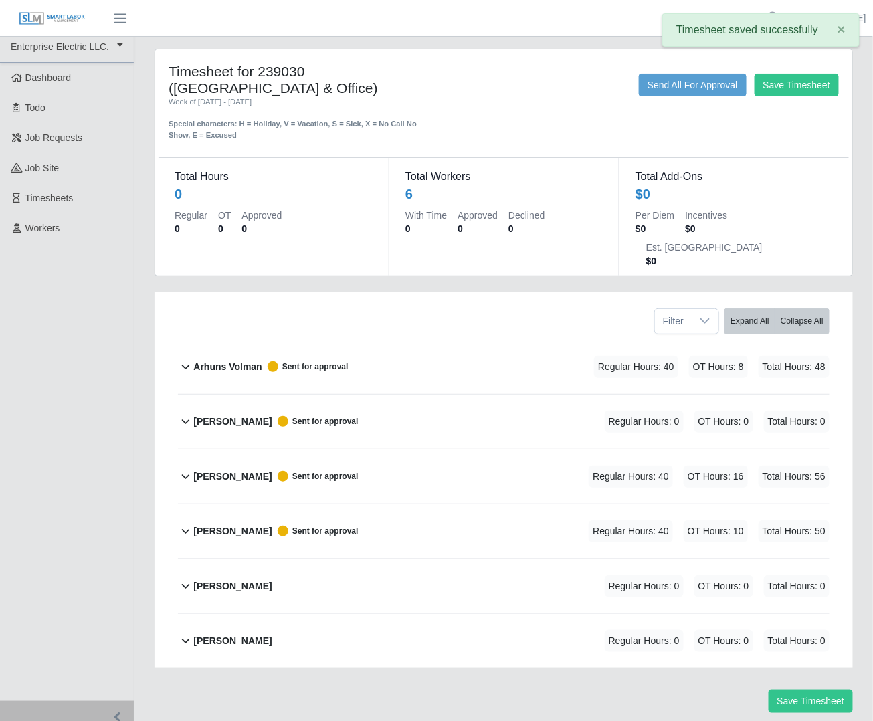
click at [226, 579] on b "Steven Rivera" at bounding box center [232, 586] width 78 height 14
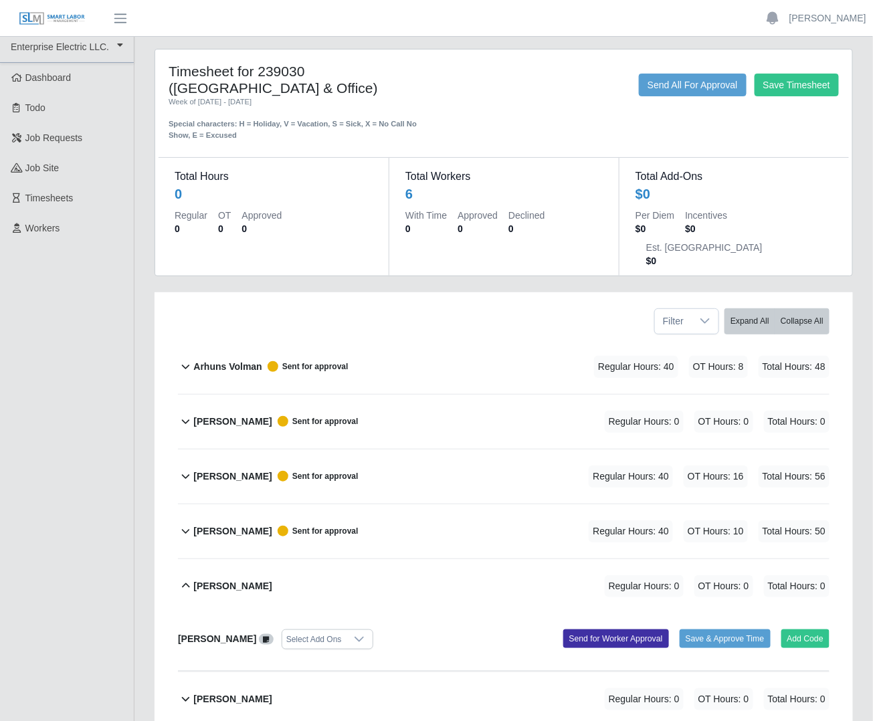
click at [830, 609] on div "Arhuns Volman Sent for approval Regular Hours: 40 OT Hours: 8 Total Hours: 48 A…" at bounding box center [504, 533] width 672 height 387
click at [810, 630] on button "Add Code" at bounding box center [805, 639] width 49 height 19
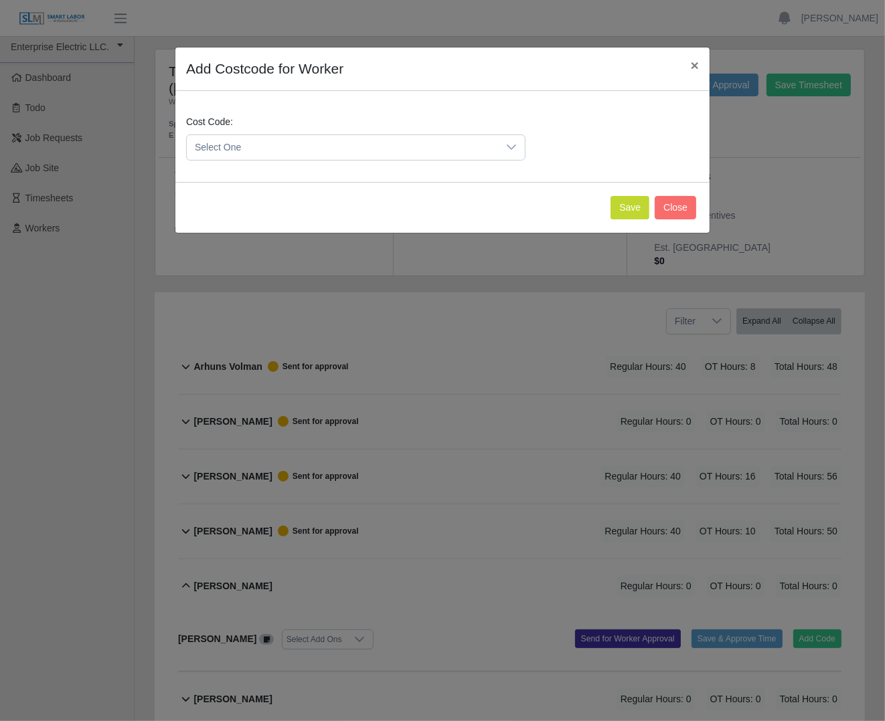
click at [365, 150] on span "Select One" at bounding box center [342, 147] width 311 height 25
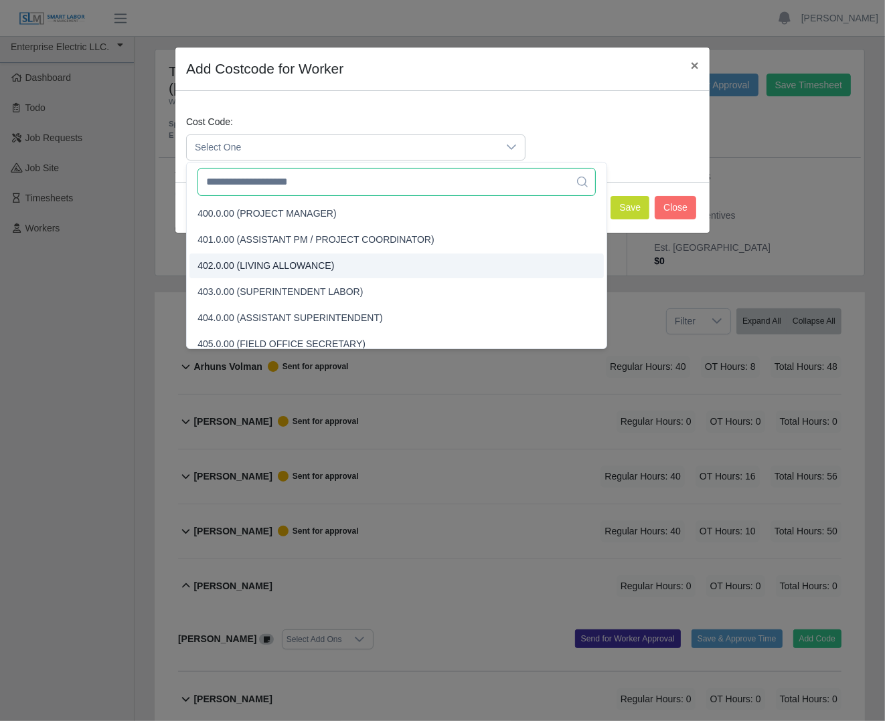
click at [339, 183] on input "text" at bounding box center [395, 182] width 397 height 28
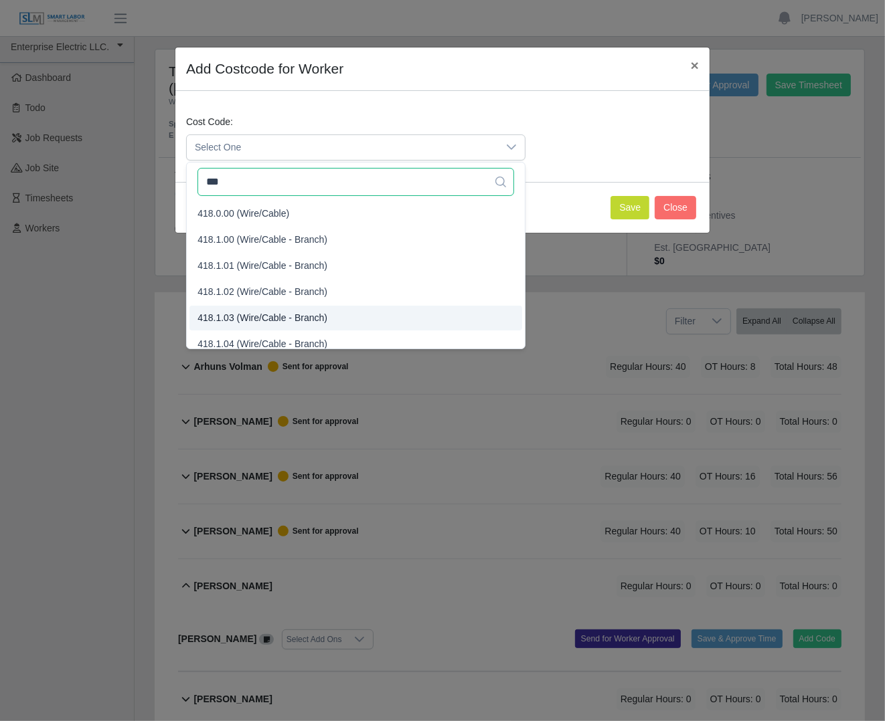
type input "***"
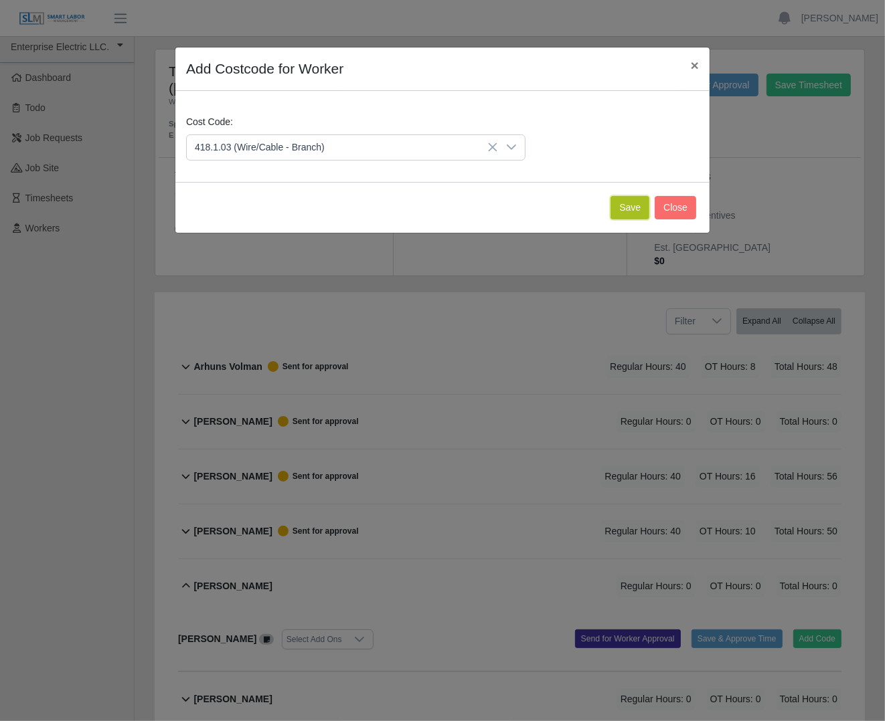
click at [620, 204] on button "Save" at bounding box center [629, 207] width 39 height 23
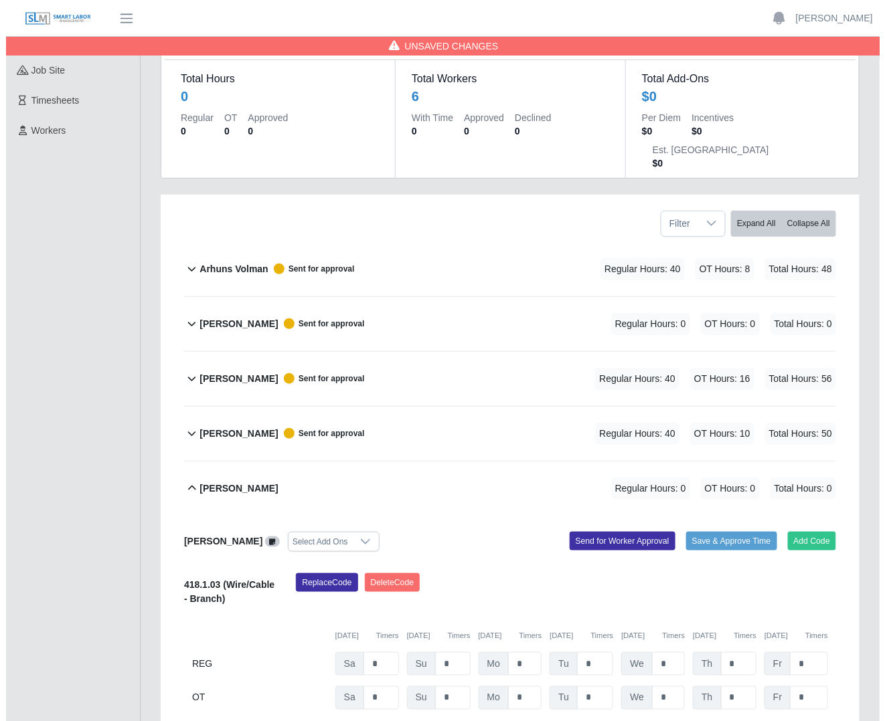
scroll to position [244, 0]
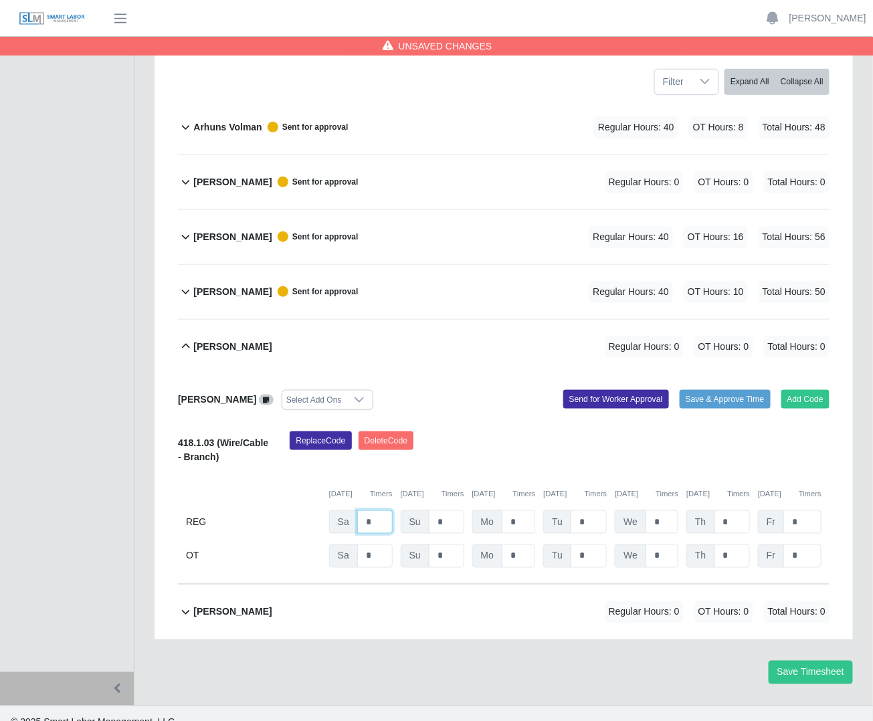
click at [389, 511] on input "*" at bounding box center [374, 522] width 35 height 23
click at [388, 511] on input "*" at bounding box center [374, 522] width 35 height 23
type input "*"
type input "**"
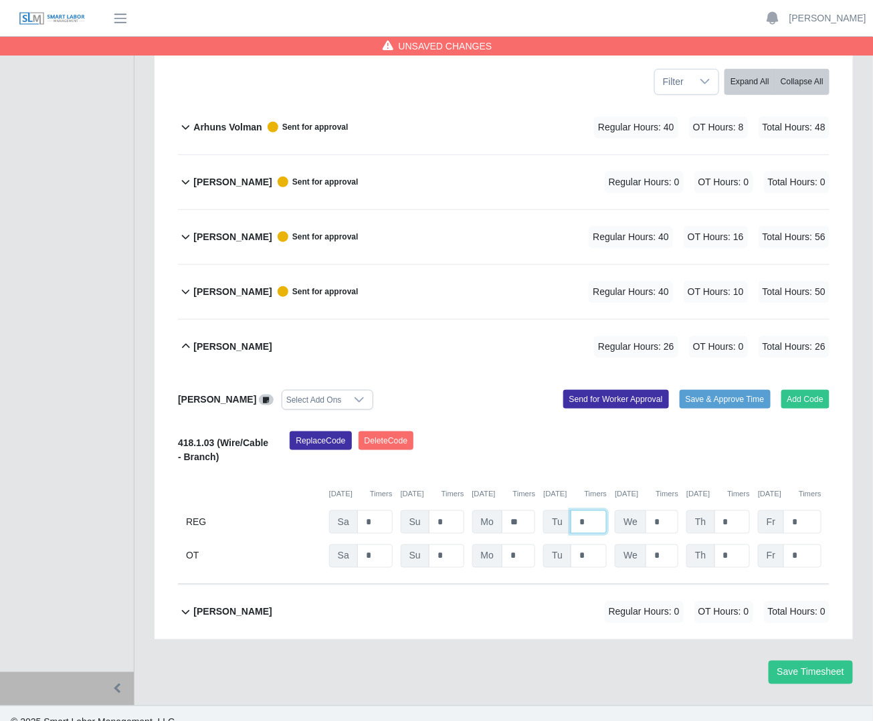
click at [595, 511] on input "*" at bounding box center [589, 522] width 36 height 23
type input "*"
click at [739, 545] on input "*" at bounding box center [733, 556] width 36 height 23
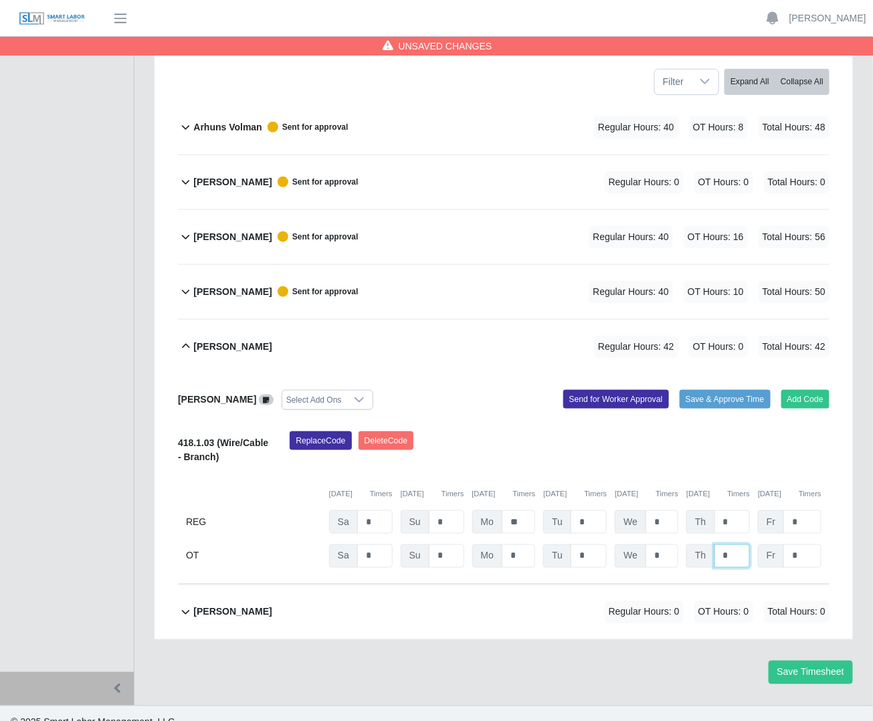
click at [739, 545] on input "*" at bounding box center [733, 556] width 36 height 23
type input "*"
click at [664, 511] on input "*" at bounding box center [662, 522] width 33 height 23
type input "*"
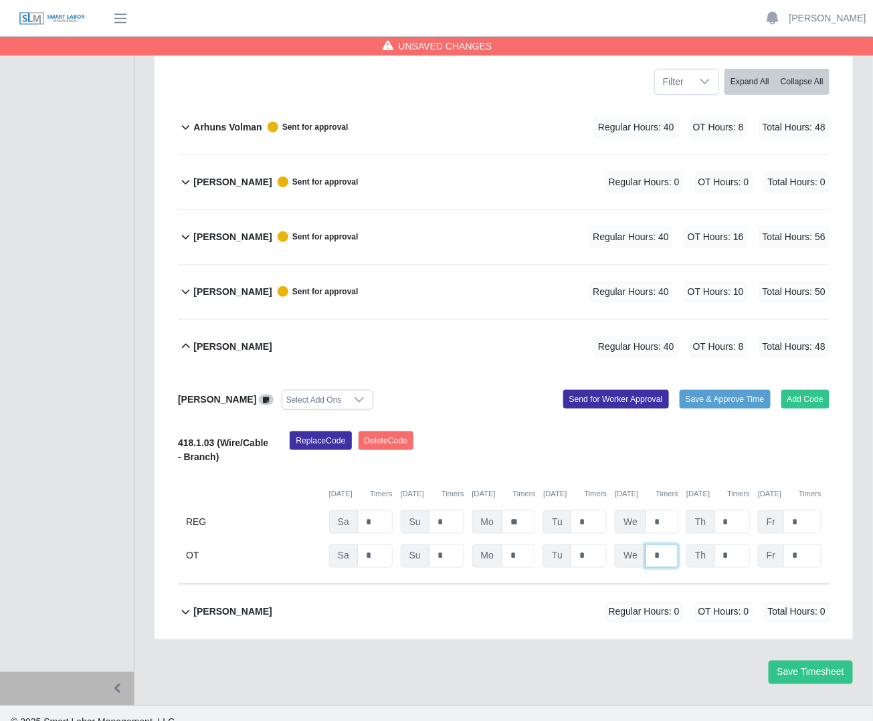
click at [662, 545] on input "*" at bounding box center [662, 556] width 33 height 23
type input "*"
click at [664, 432] on div "Replace Code Delete Code" at bounding box center [560, 452] width 560 height 41
click at [803, 661] on button "Save Timesheet" at bounding box center [811, 672] width 84 height 23
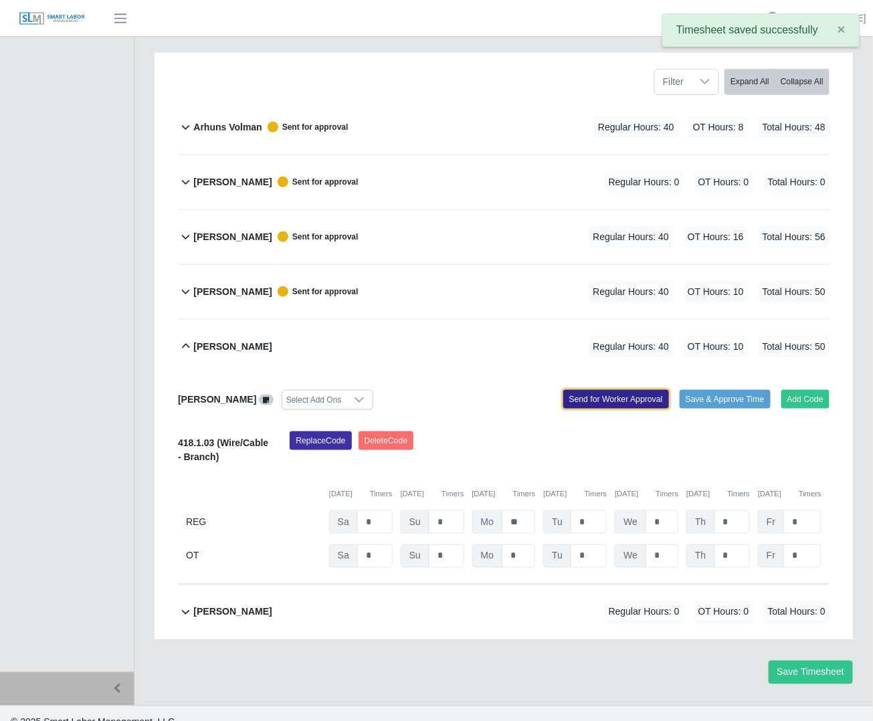
click at [617, 390] on button "Send for Worker Approval" at bounding box center [616, 399] width 106 height 19
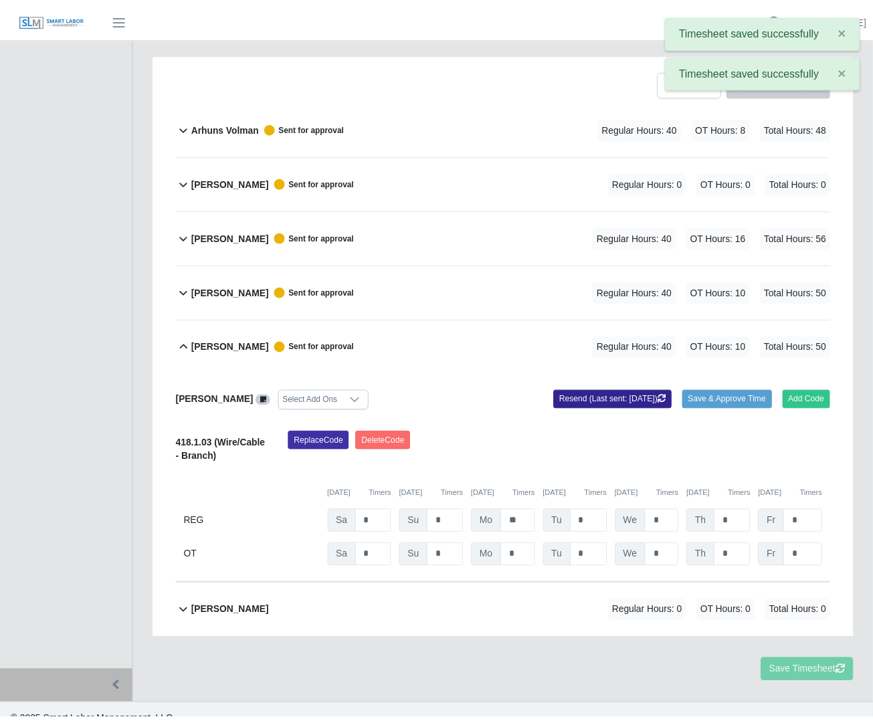
scroll to position [230, 0]
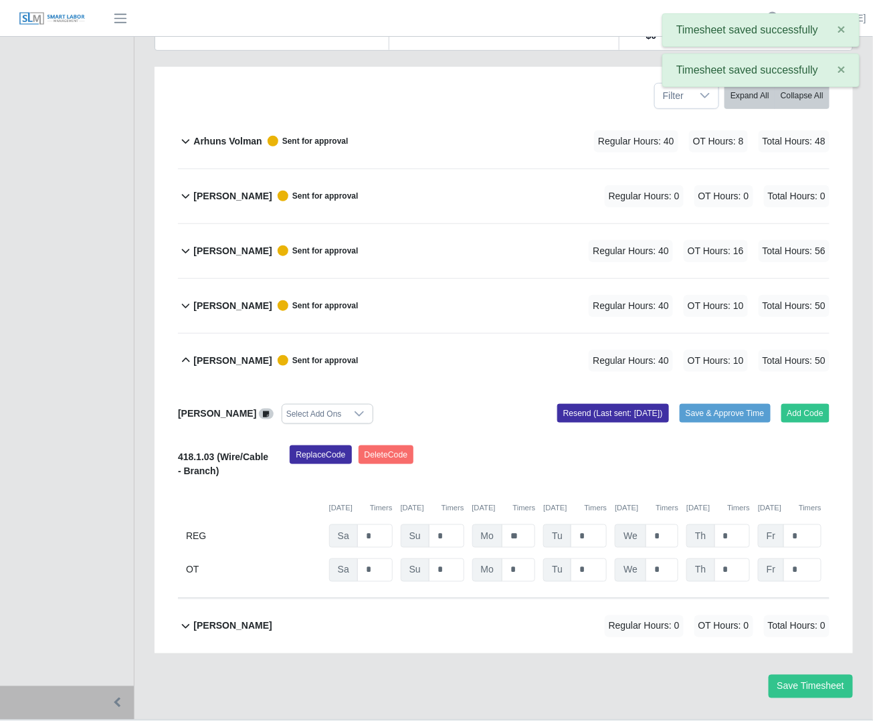
click at [202, 354] on b "Steven Rivera" at bounding box center [232, 361] width 78 height 14
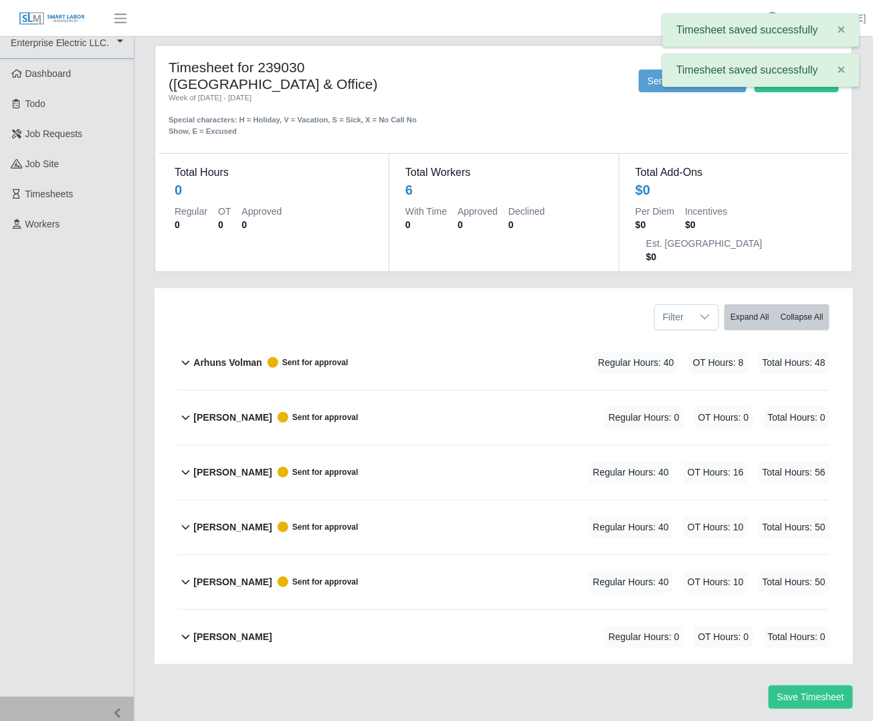
scroll to position [5, 0]
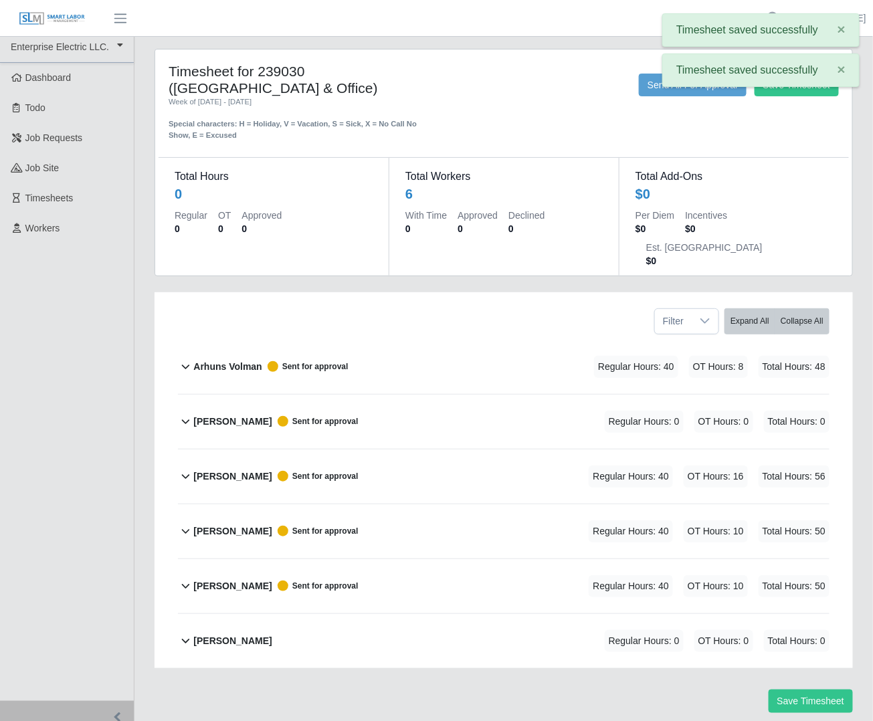
click at [214, 634] on b "Walter Womble" at bounding box center [232, 641] width 78 height 14
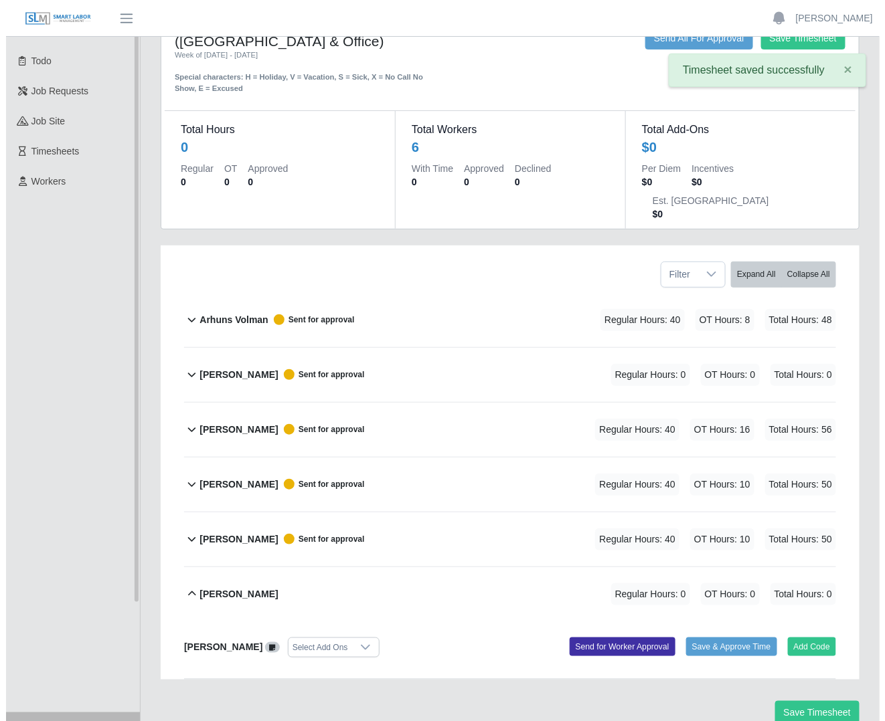
scroll to position [77, 0]
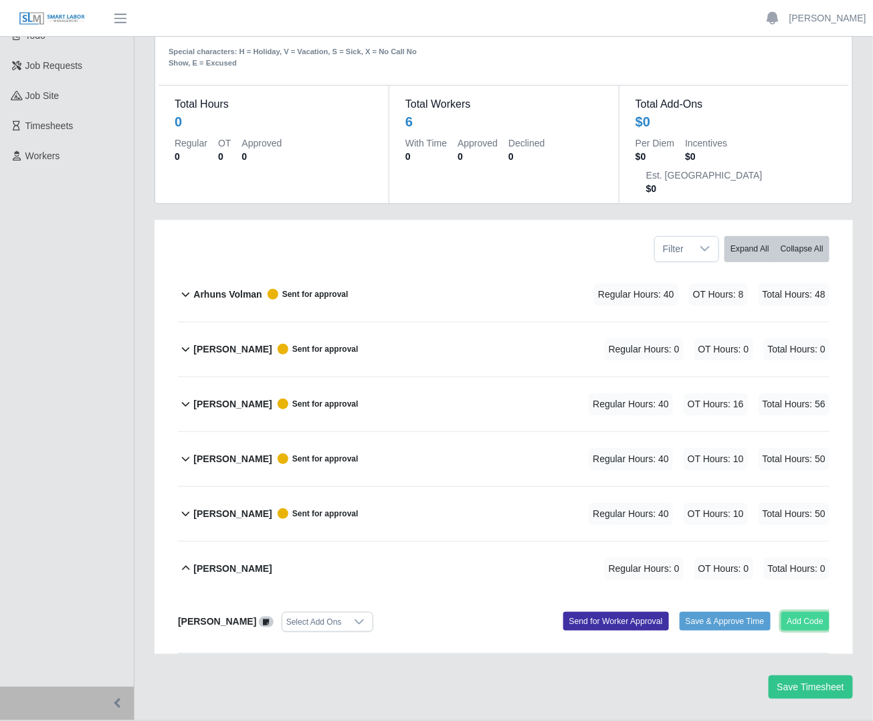
click at [805, 612] on button "Add Code" at bounding box center [805, 621] width 49 height 19
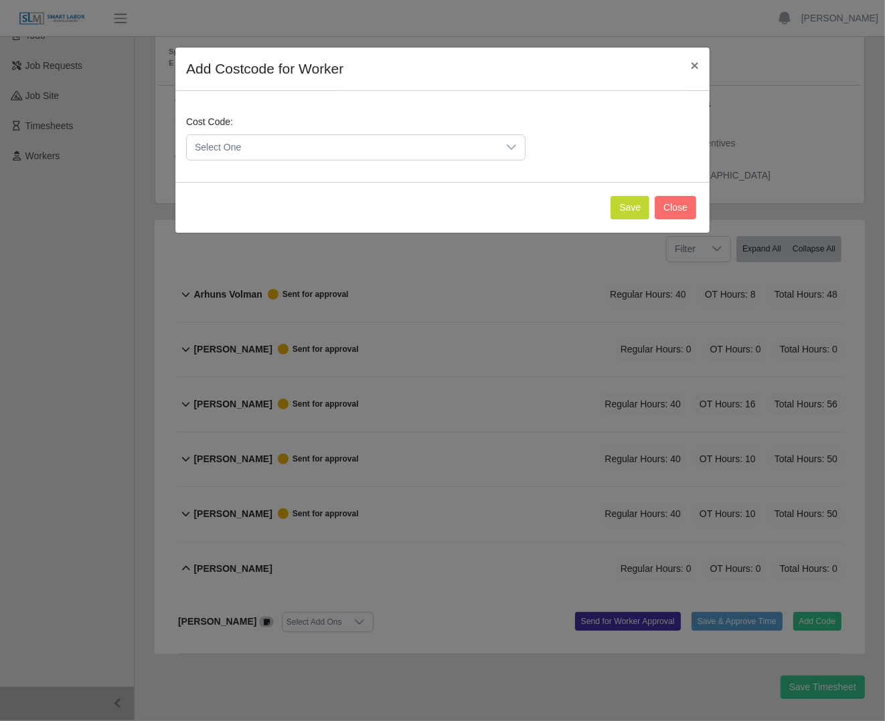
click at [383, 151] on span "Select One" at bounding box center [342, 147] width 311 height 25
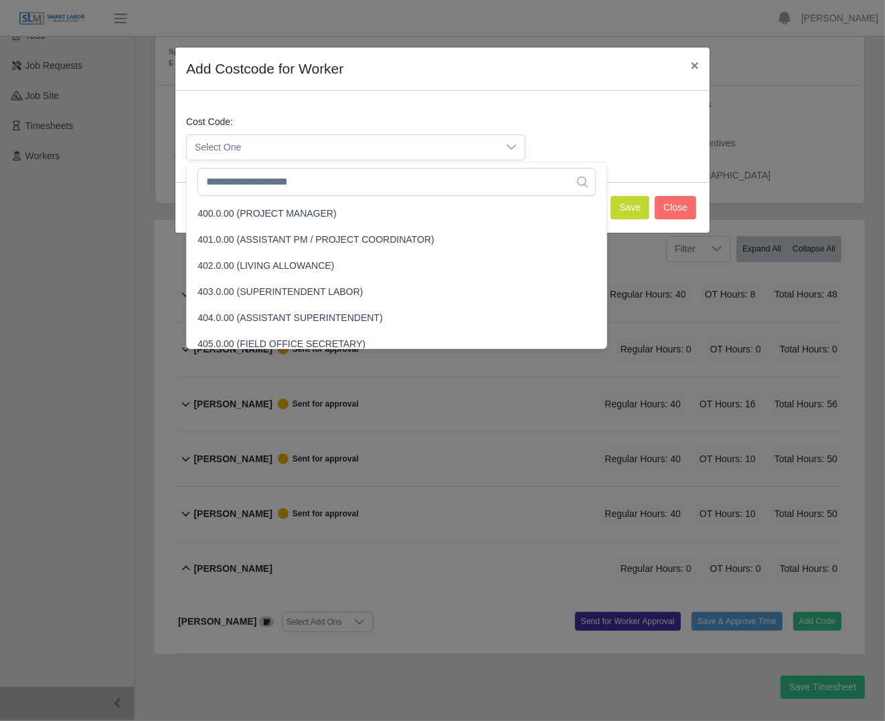
click at [383, 151] on span "Select One" at bounding box center [342, 147] width 311 height 25
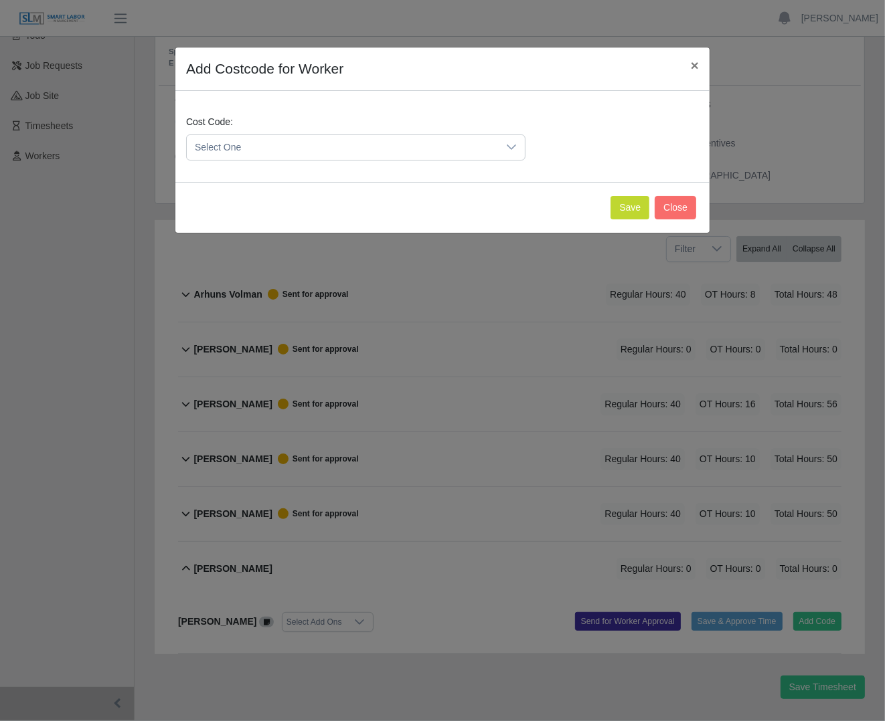
click at [383, 155] on span "Select One" at bounding box center [342, 147] width 311 height 25
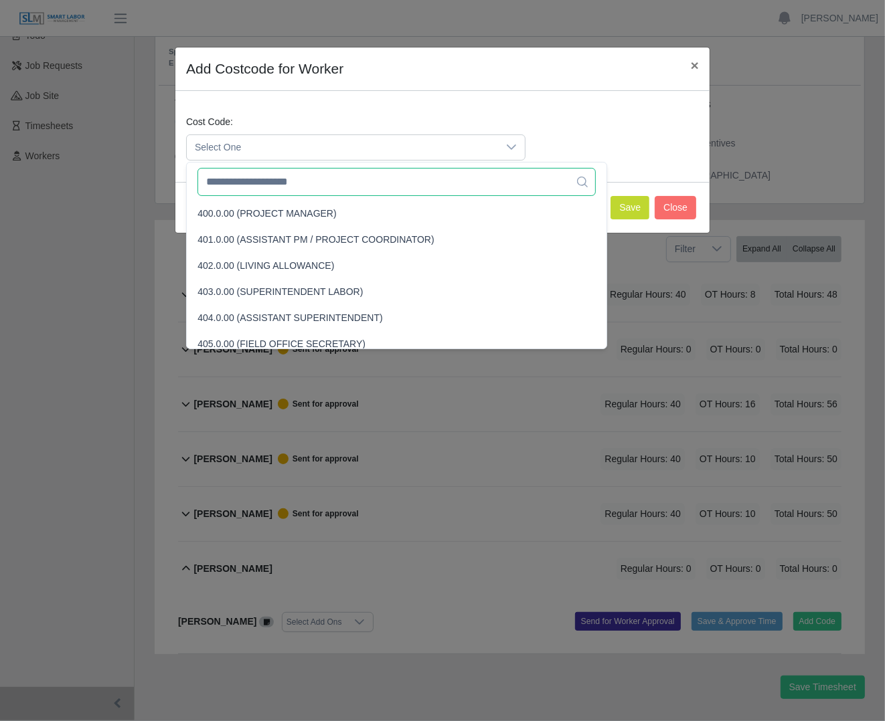
click at [377, 177] on input "text" at bounding box center [395, 182] width 397 height 28
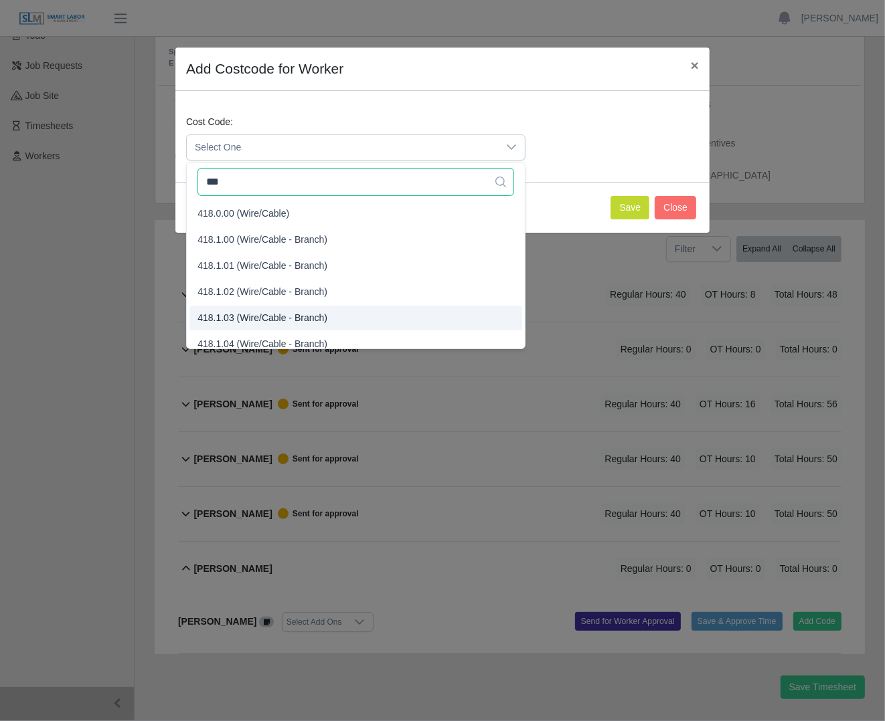
type input "***"
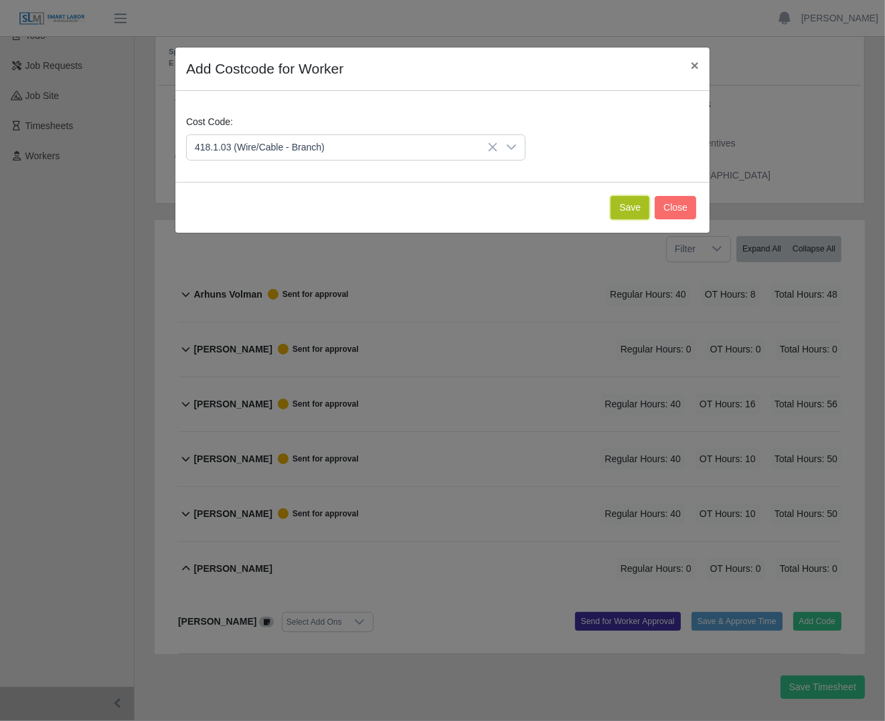
click at [625, 205] on button "Save" at bounding box center [629, 207] width 39 height 23
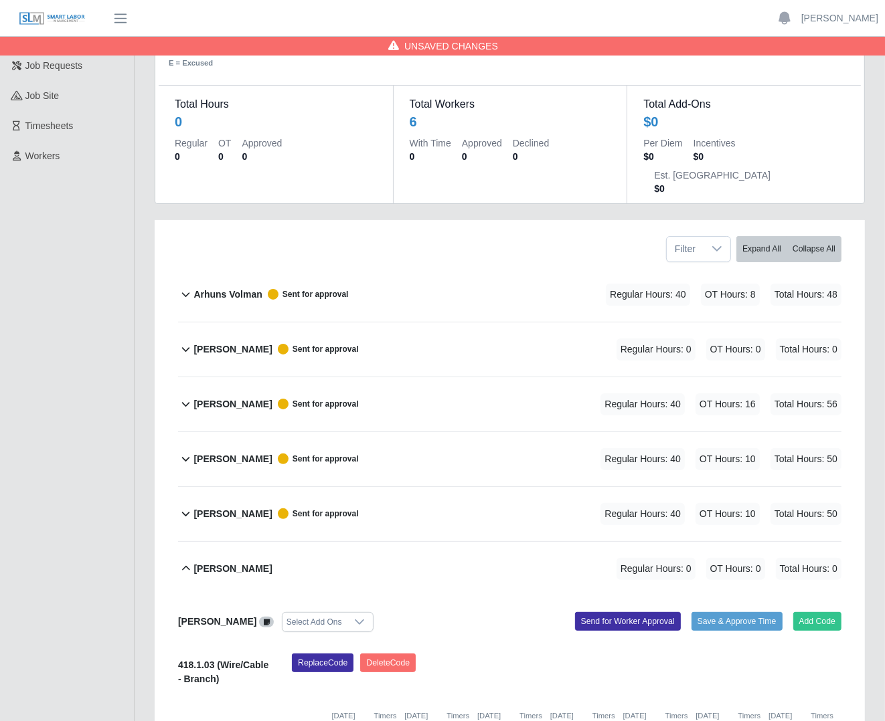
scroll to position [244, 0]
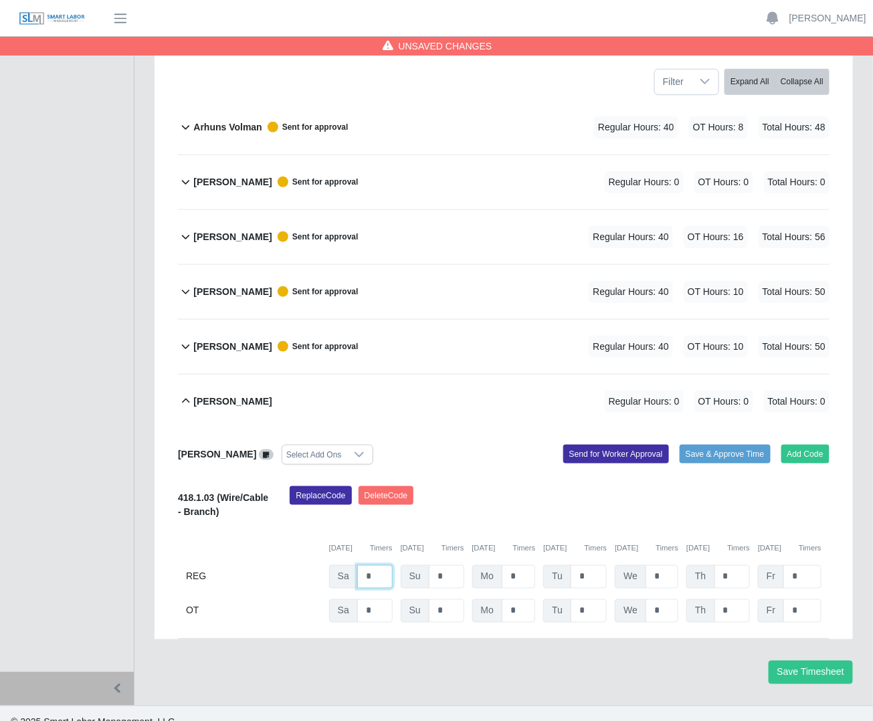
click at [370, 565] on input "*" at bounding box center [374, 576] width 35 height 23
type input "*"
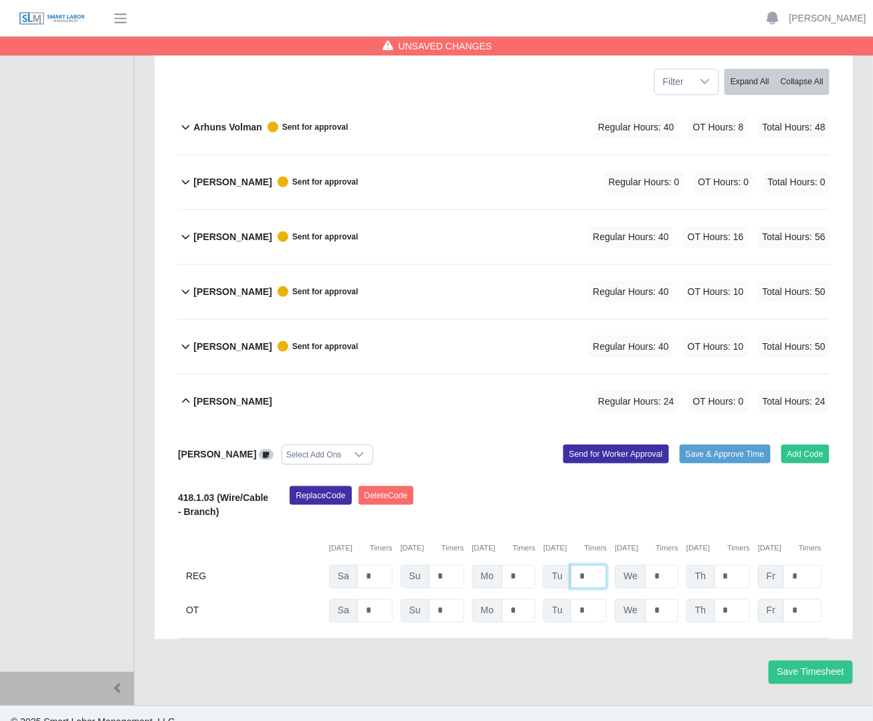
type input "*"
drag, startPoint x: 773, startPoint y: 486, endPoint x: 764, endPoint y: 513, distance: 28.1
click at [772, 486] on div "Replace Code Delete Code" at bounding box center [560, 506] width 560 height 41
click at [734, 599] on input "*" at bounding box center [733, 610] width 36 height 23
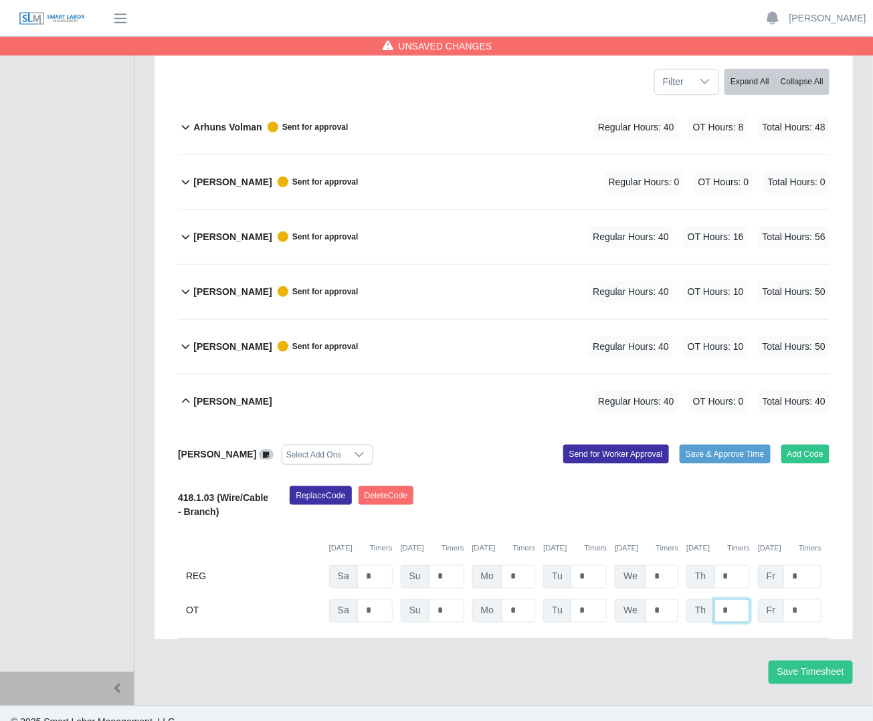
click at [734, 599] on input "*" at bounding box center [733, 610] width 36 height 23
type input "*"
click at [574, 445] on button "Send for Worker Approval" at bounding box center [616, 454] width 106 height 19
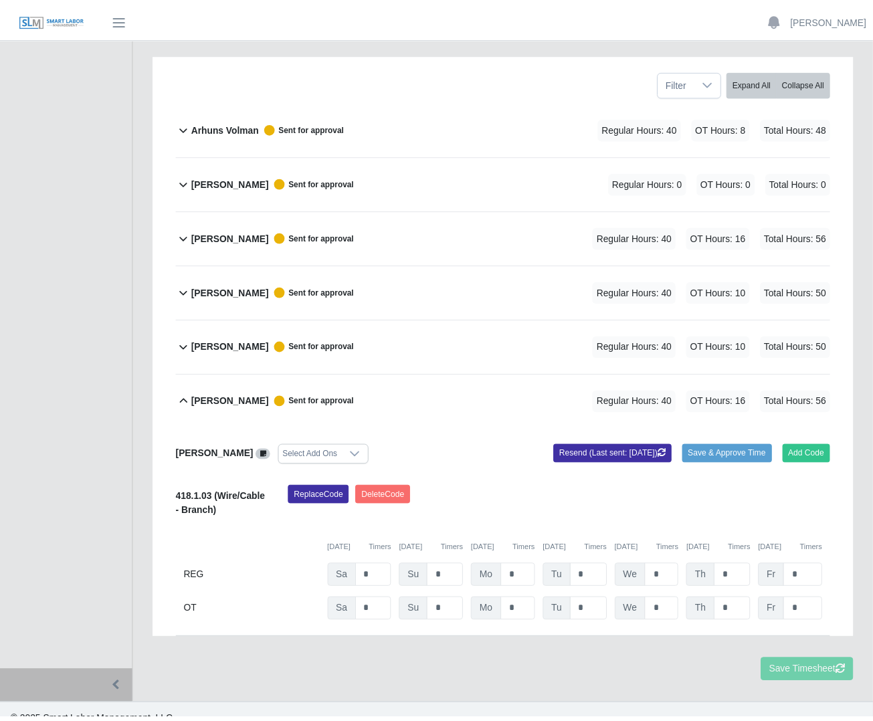
scroll to position [230, 0]
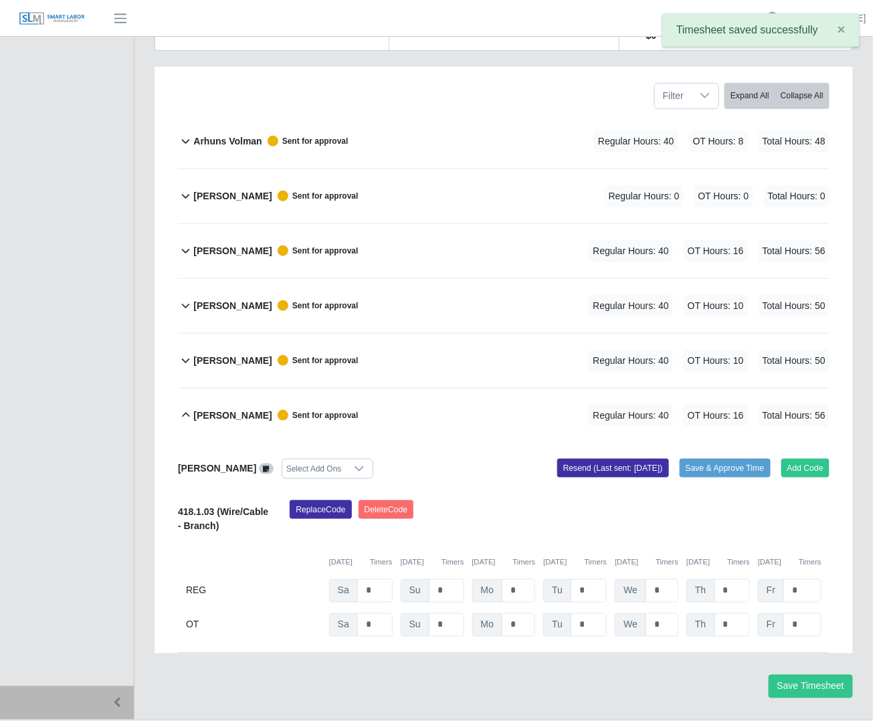
click at [211, 405] on div "Walter Womble Sent for approval" at bounding box center [275, 416] width 165 height 22
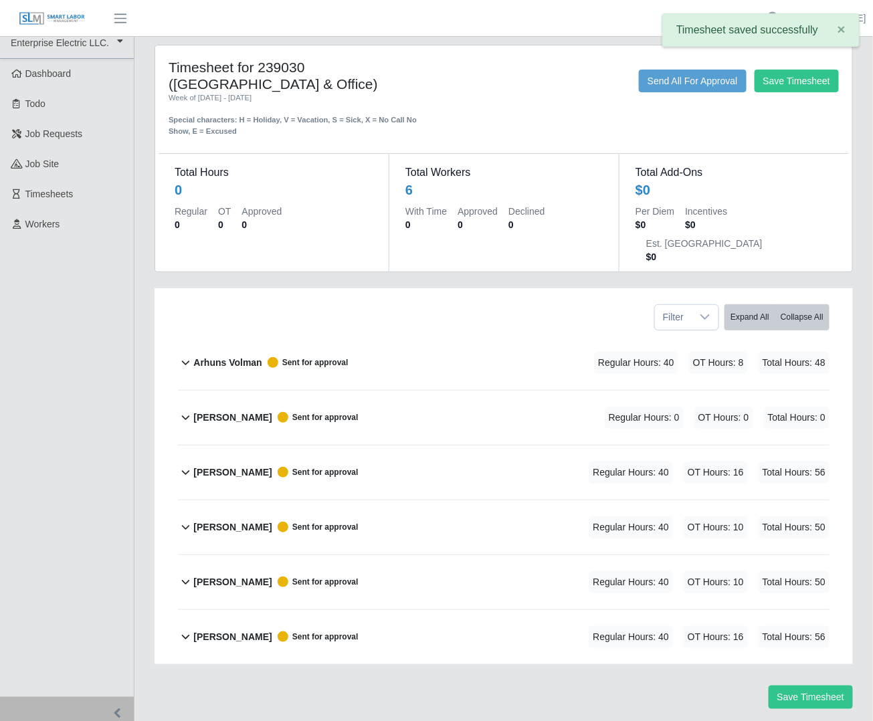
scroll to position [5, 0]
